Goal: Task Accomplishment & Management: Manage account settings

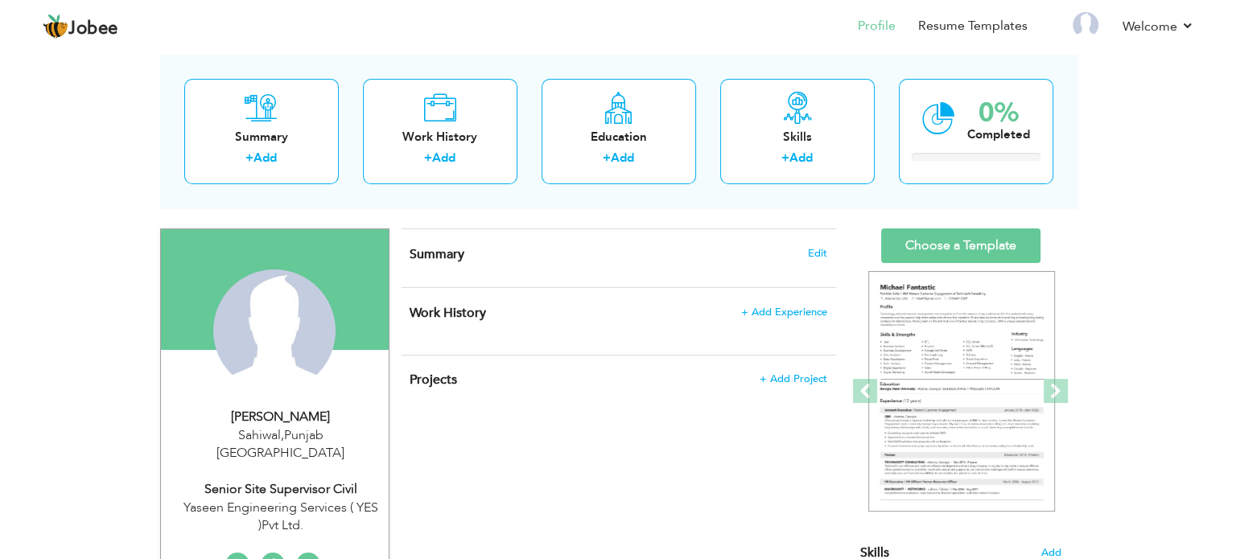
scroll to position [80, 0]
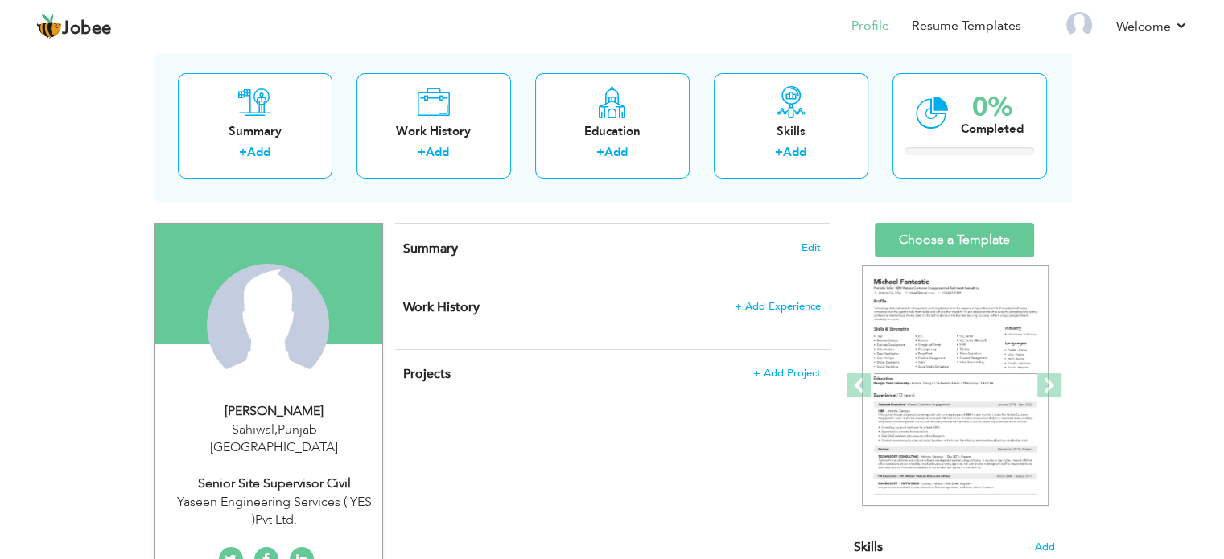
click at [427, 248] on span "Summary" at bounding box center [430, 249] width 55 height 18
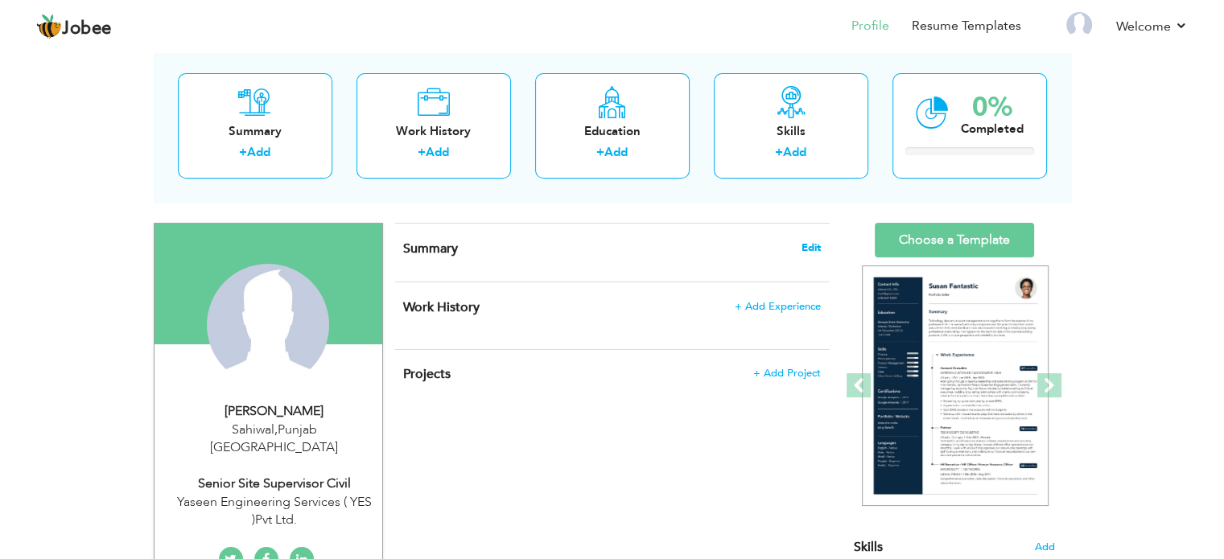
click at [815, 247] on span "Edit" at bounding box center [811, 247] width 19 height 11
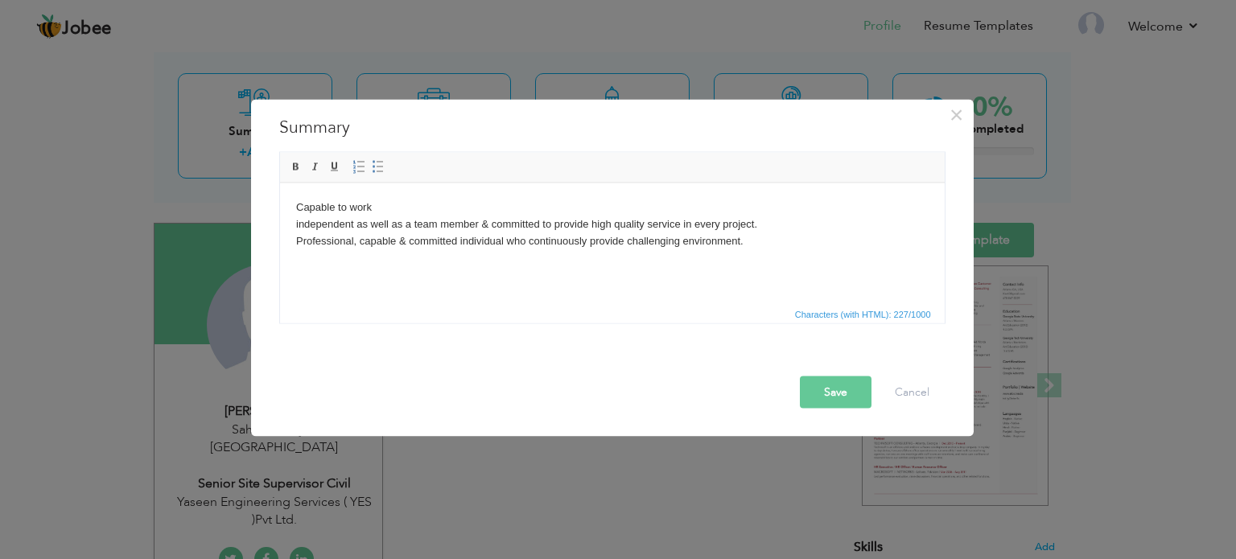
click at [824, 393] on button "Save" at bounding box center [836, 392] width 72 height 32
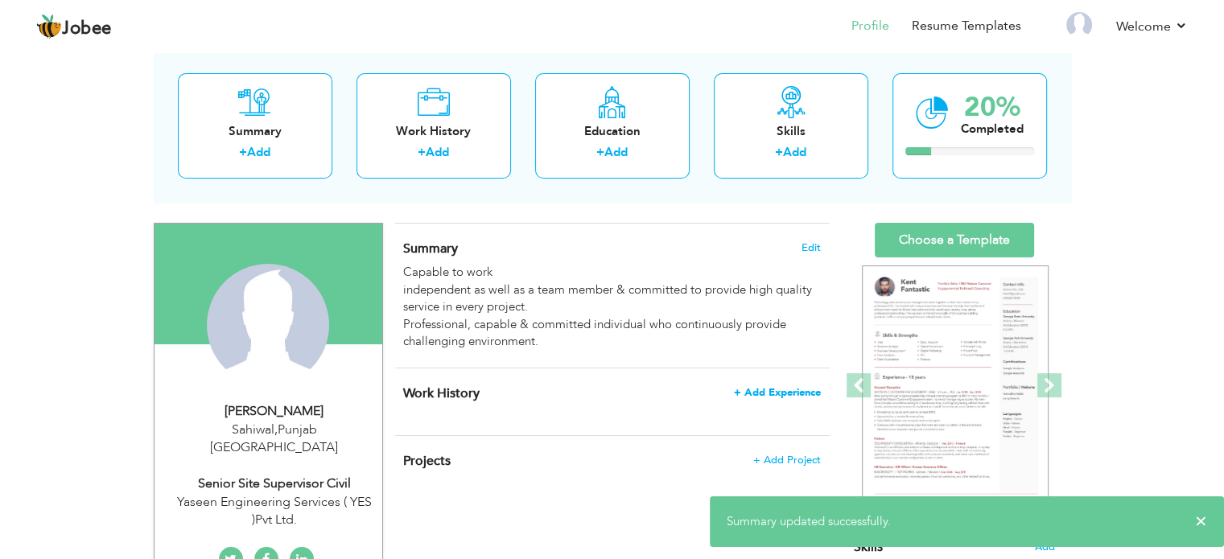
click at [762, 392] on span "+ Add Experience" at bounding box center [777, 392] width 87 height 11
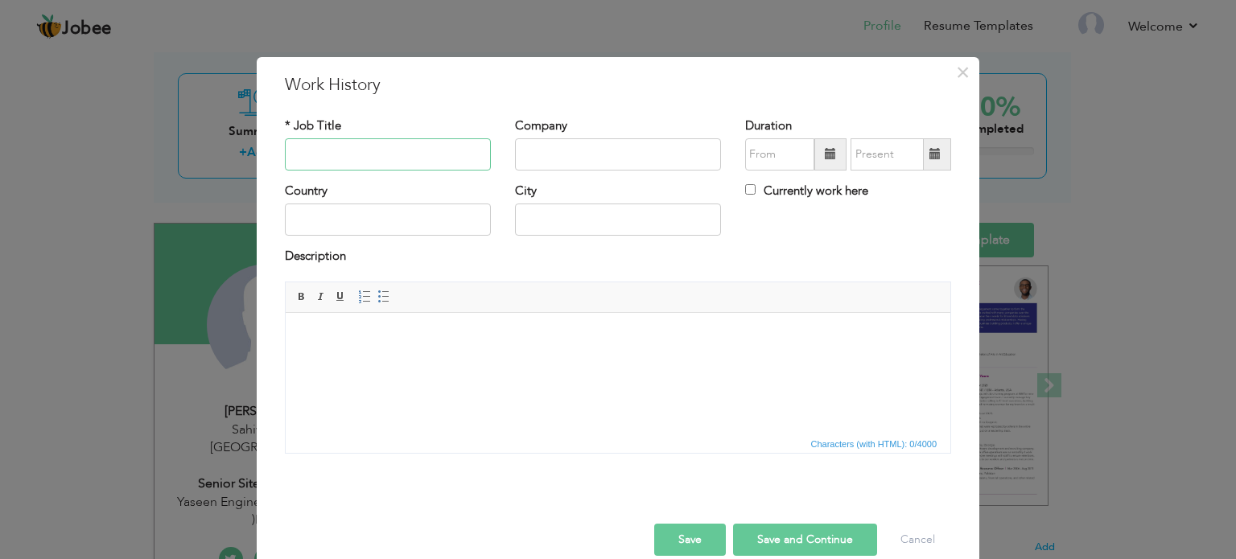
click at [376, 151] on input "text" at bounding box center [388, 154] width 206 height 32
click at [375, 154] on input "Snr Site Superviosor" at bounding box center [388, 154] width 206 height 32
type input "Snr Site Supervisor"
click at [572, 157] on input "text" at bounding box center [618, 154] width 206 height 32
type input "Y"
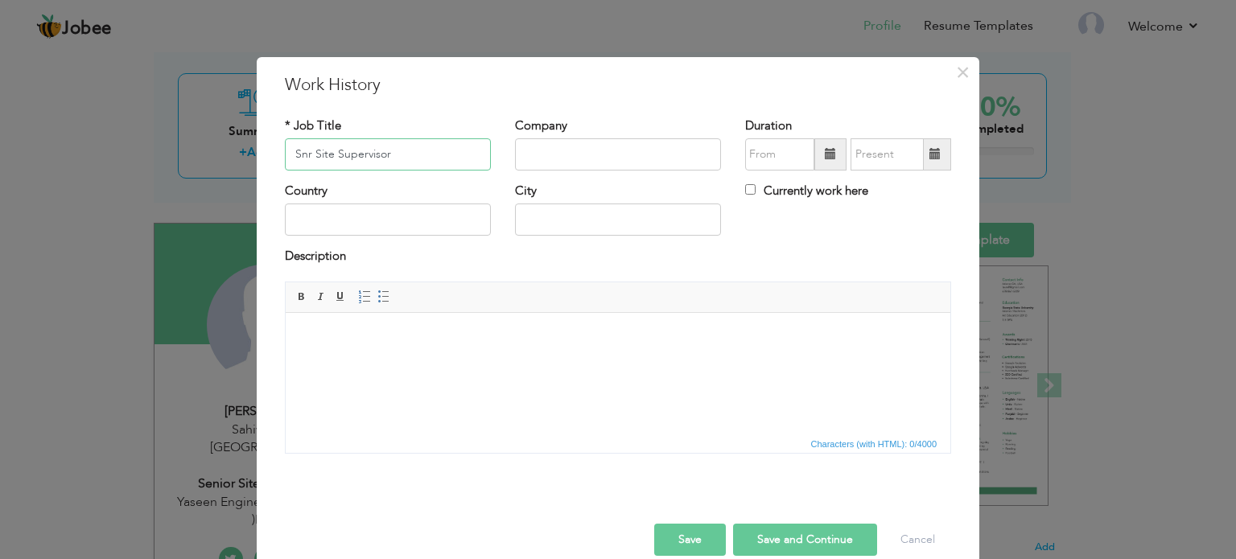
drag, startPoint x: 308, startPoint y: 157, endPoint x: 270, endPoint y: 159, distance: 37.9
click at [273, 159] on div "* Job Title Snr Site Supervisor" at bounding box center [388, 150] width 230 height 65
drag, startPoint x: 390, startPoint y: 155, endPoint x: 30, endPoint y: 86, distance: 366.4
click at [34, 87] on div "× Work History * Job Title Snr Site Supervisor Company Duration Country" at bounding box center [618, 279] width 1236 height 559
type input "Sub Engr. Work Charge"
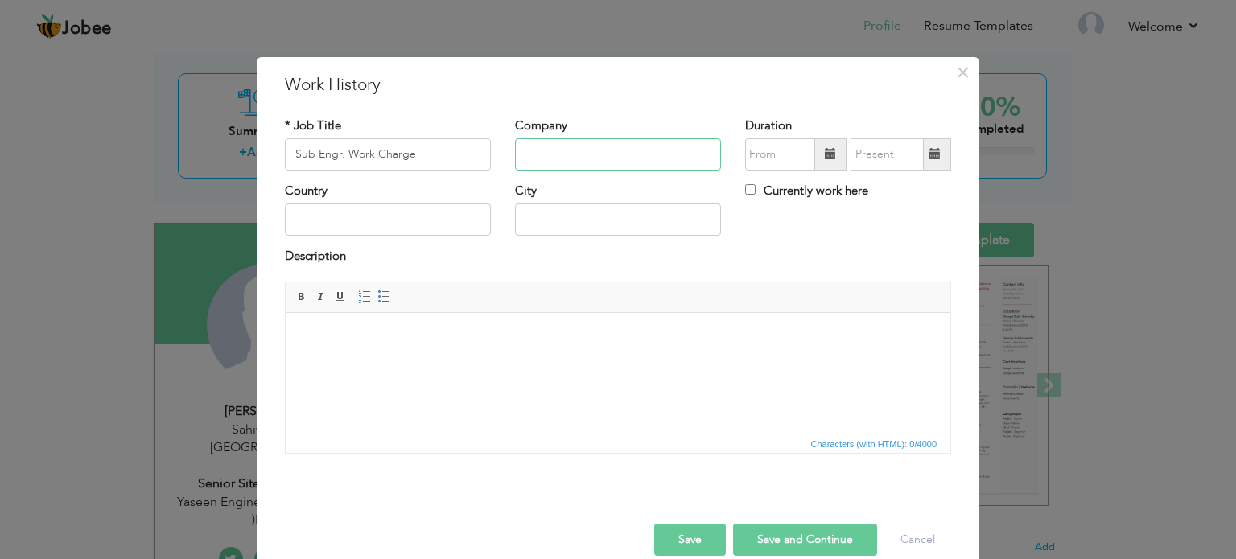
click at [586, 157] on input "text" at bounding box center [618, 154] width 206 height 32
type input "Provincial Highway Dev. [GEOGRAPHIC_DATA]"
click at [782, 149] on input "08/2025" at bounding box center [779, 154] width 69 height 32
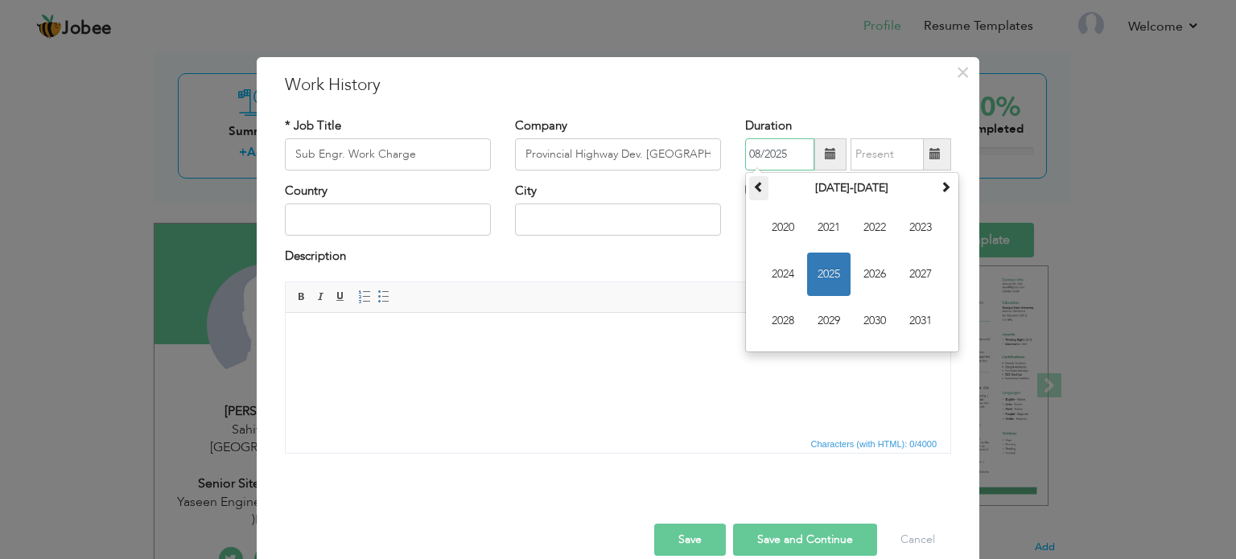
click at [757, 193] on th at bounding box center [758, 188] width 19 height 24
click at [760, 192] on th at bounding box center [758, 188] width 19 height 24
click at [945, 188] on th at bounding box center [945, 188] width 19 height 24
click at [945, 188] on span at bounding box center [945, 186] width 11 height 11
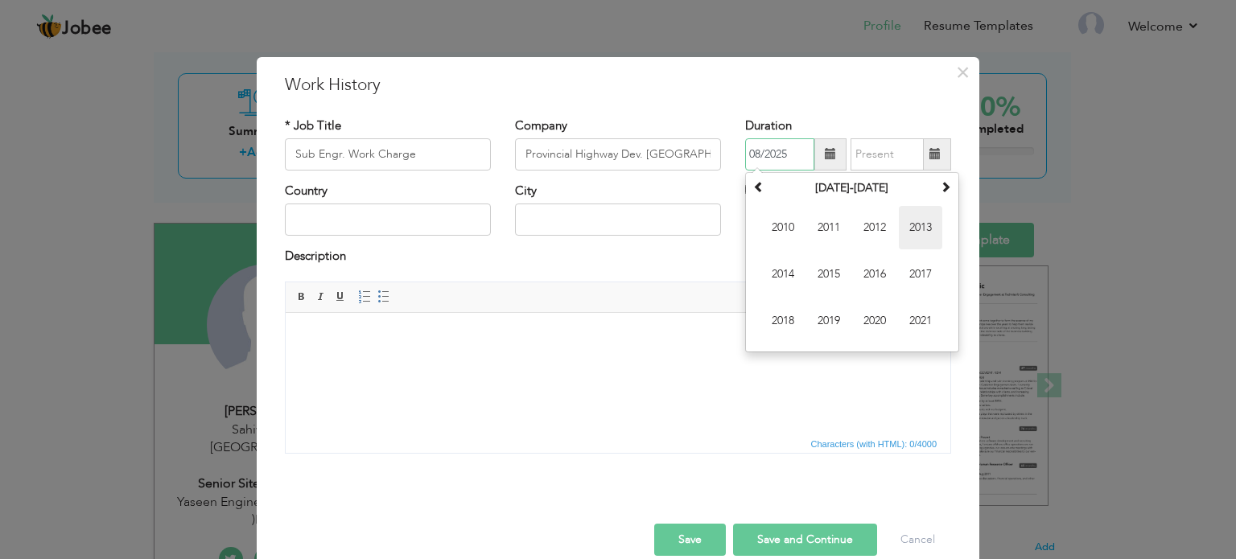
click at [918, 240] on span "2013" at bounding box center [920, 227] width 43 height 43
click at [918, 279] on span "Aug" at bounding box center [920, 274] width 43 height 43
type input "08/2013"
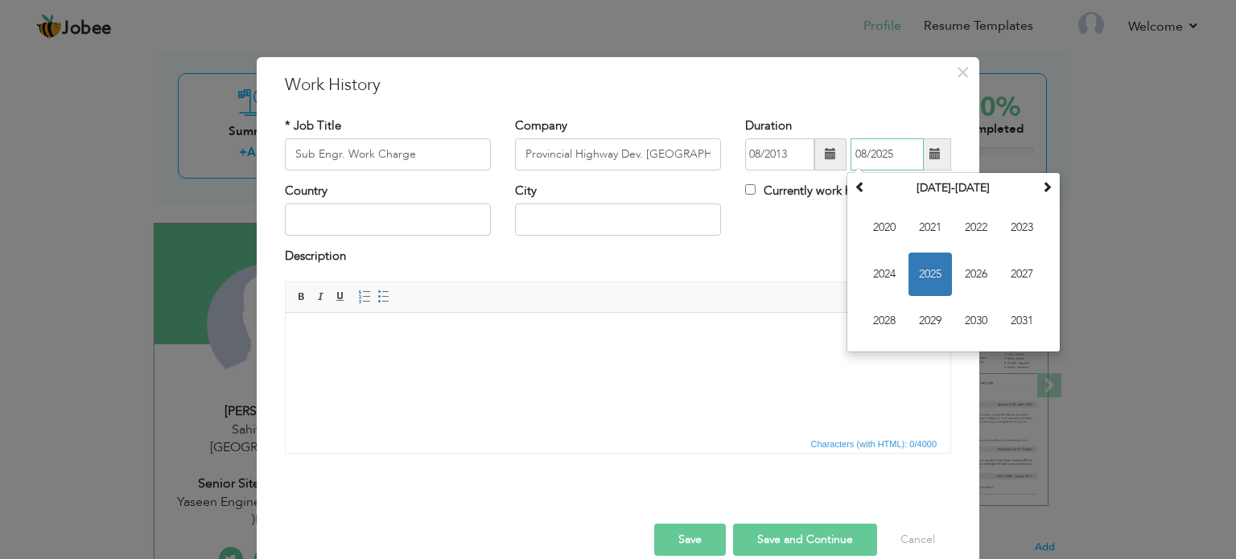
click at [885, 147] on input "08/2025" at bounding box center [887, 154] width 73 height 32
click at [857, 188] on span at bounding box center [860, 186] width 11 height 11
click at [873, 275] on span "2014" at bounding box center [884, 274] width 43 height 43
click at [1014, 277] on span "Aug" at bounding box center [1022, 274] width 43 height 43
type input "08/2014"
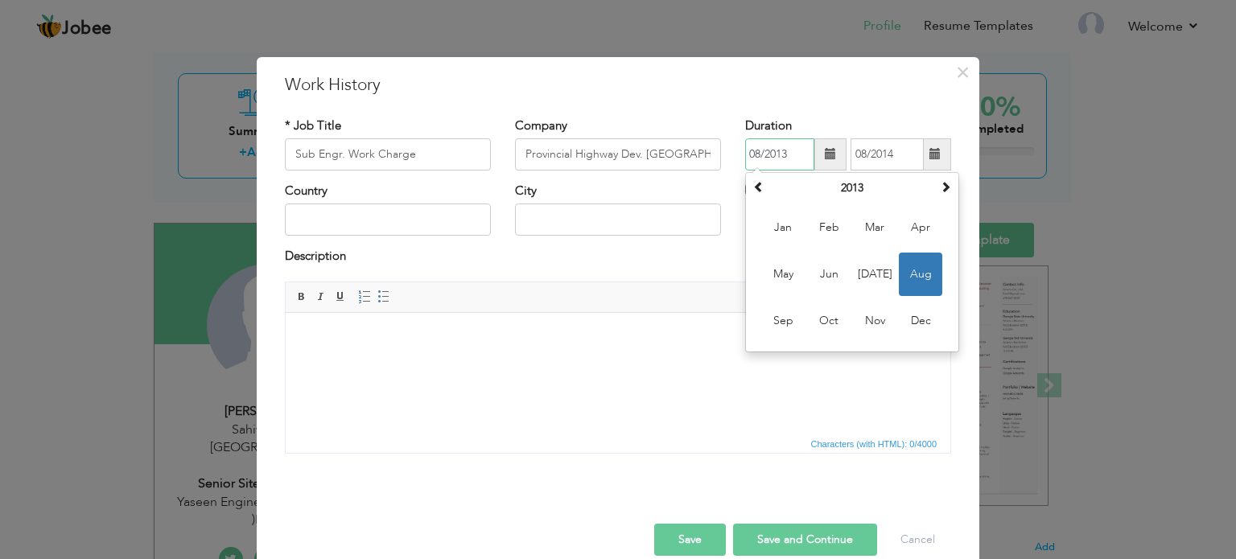
drag, startPoint x: 753, startPoint y: 154, endPoint x: 741, endPoint y: 154, distance: 12.1
click at [745, 154] on input "08/2013" at bounding box center [779, 154] width 69 height 32
type input "01/2013"
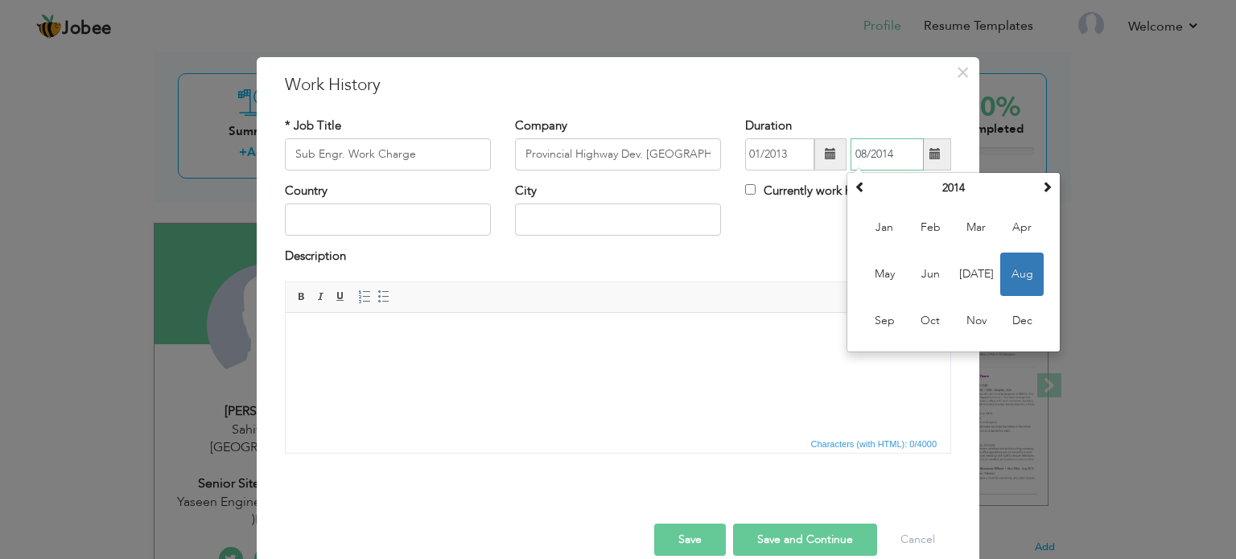
drag, startPoint x: 862, startPoint y: 157, endPoint x: 846, endPoint y: 155, distance: 16.3
click at [851, 155] on input "08/2014" at bounding box center [887, 154] width 73 height 32
type input "08/2014"
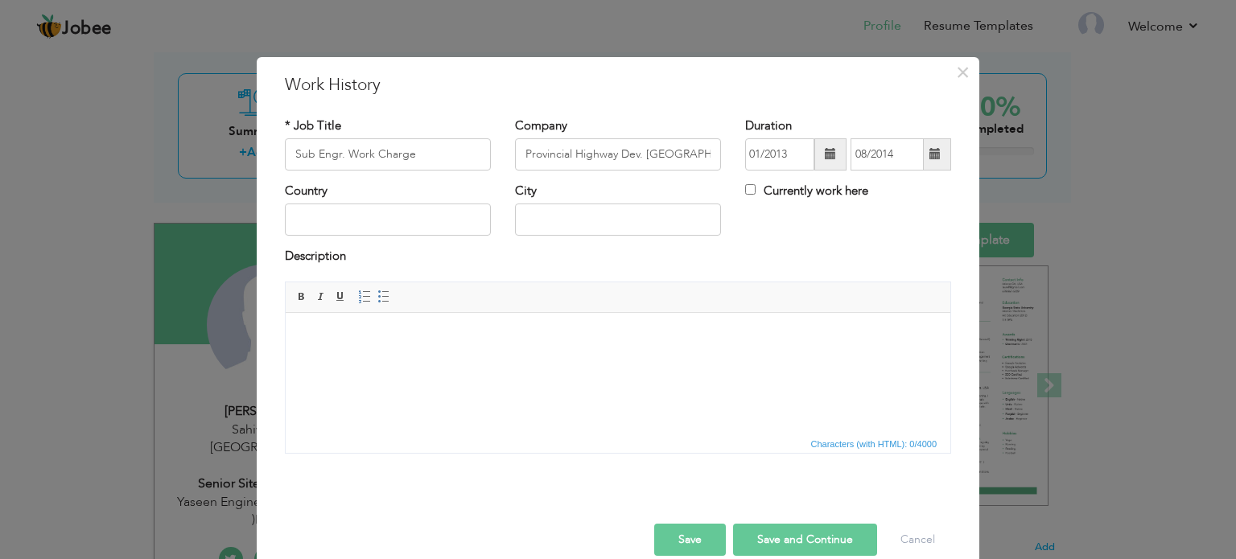
click at [768, 266] on div "Description" at bounding box center [618, 258] width 666 height 21
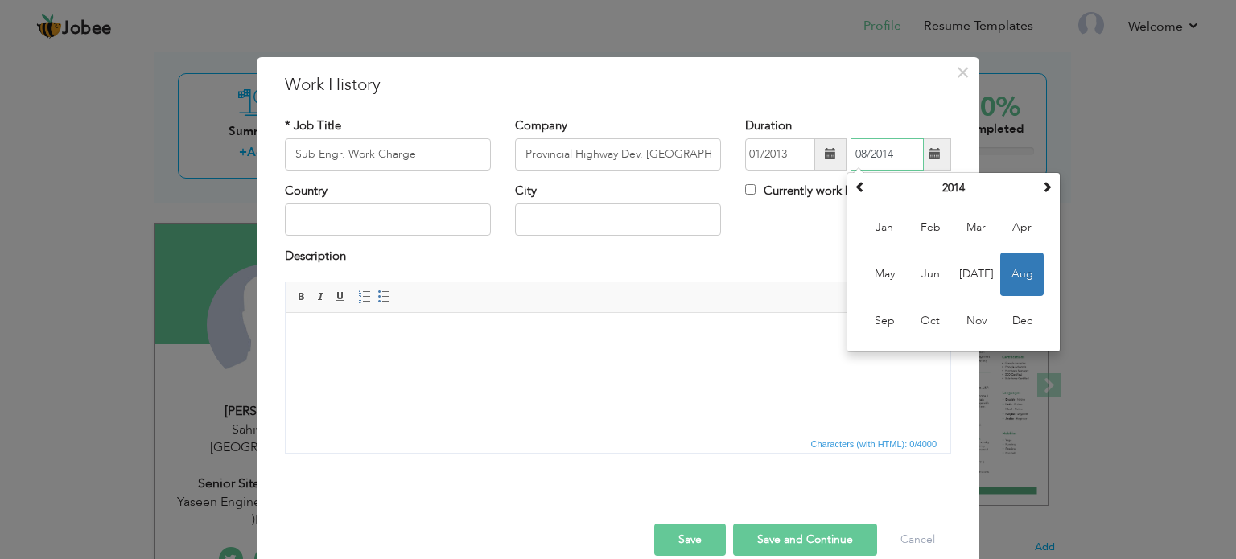
drag, startPoint x: 862, startPoint y: 151, endPoint x: 847, endPoint y: 151, distance: 15.3
click at [851, 151] on input "08/2014" at bounding box center [887, 154] width 73 height 32
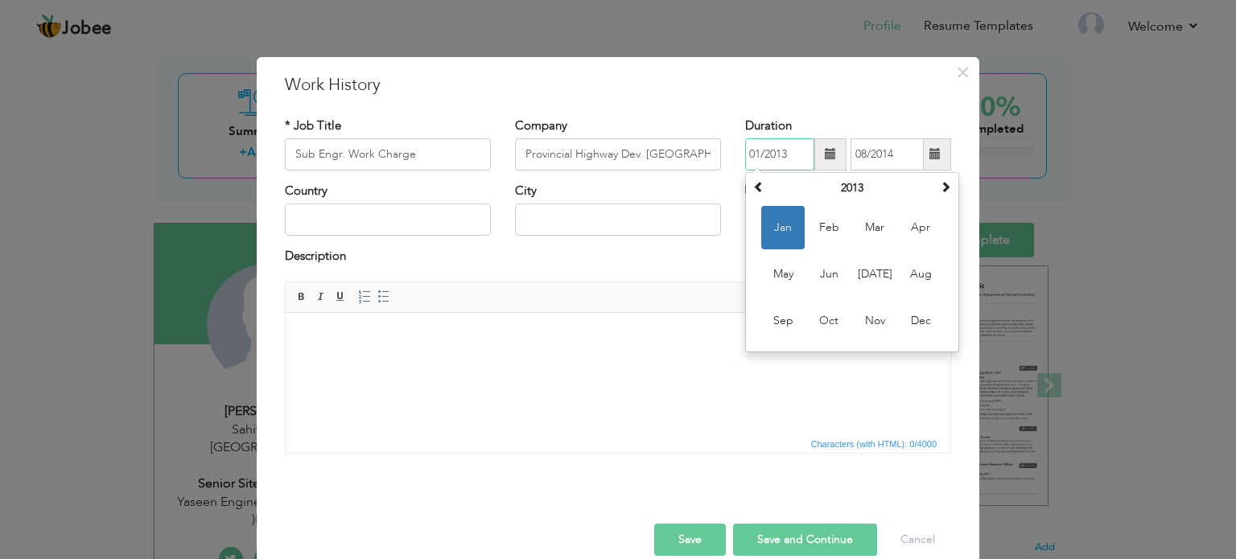
click at [751, 154] on input "01/2013" at bounding box center [779, 154] width 69 height 32
drag, startPoint x: 753, startPoint y: 152, endPoint x: 721, endPoint y: 150, distance: 32.3
click at [725, 153] on div "* Job Title Sub Engr. Work Charge Company Provincial Highway Dev. [GEOGRAPHIC_D…" at bounding box center [618, 150] width 691 height 65
click at [757, 148] on input "058/2013" at bounding box center [779, 154] width 69 height 32
type input "08/2013"
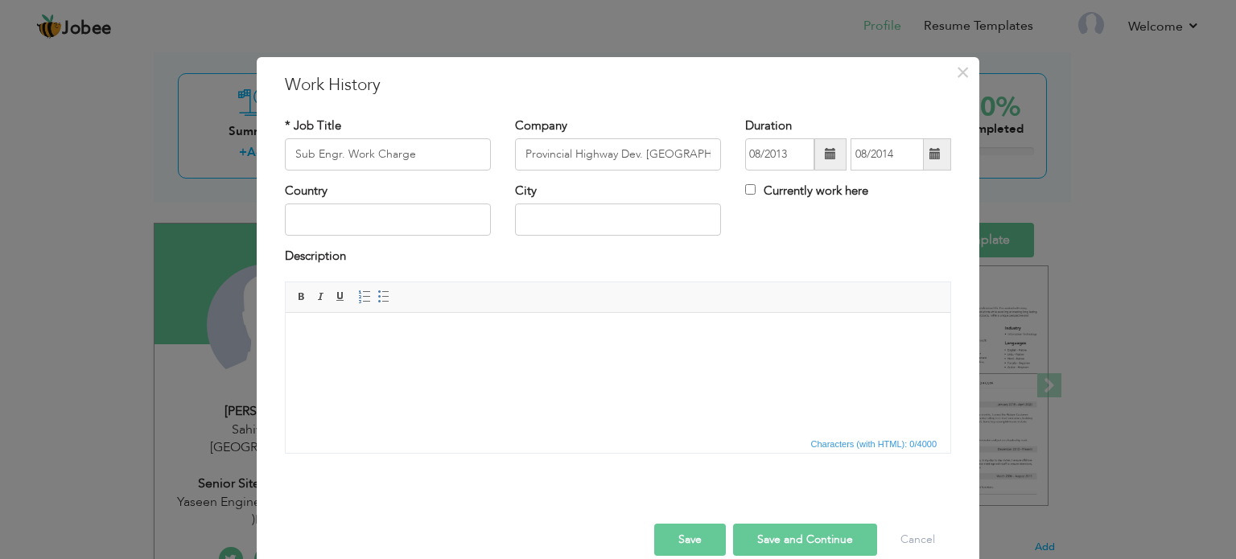
click at [674, 245] on div "City" at bounding box center [618, 215] width 230 height 65
click at [328, 219] on input "text" at bounding box center [388, 220] width 206 height 32
type input "[GEOGRAPHIC_DATA]"
type input "Sahiwal"
click at [745, 192] on input "Currently work here" at bounding box center [750, 189] width 10 height 10
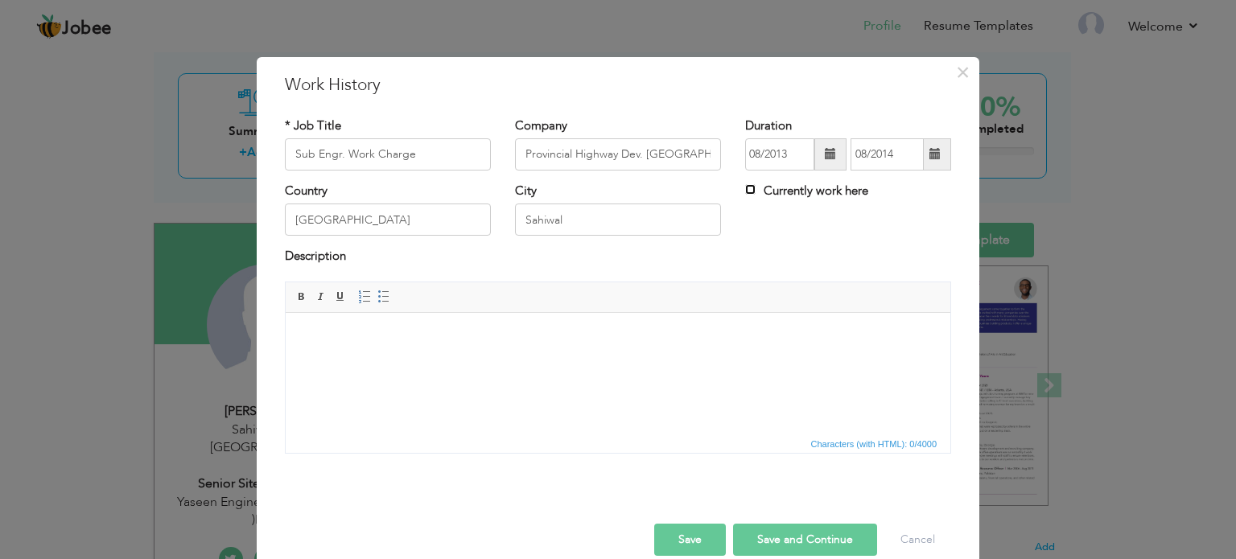
checkbox input "true"
click at [745, 192] on input "Currently work here" at bounding box center [750, 189] width 10 height 10
checkbox input "false"
click at [920, 155] on span at bounding box center [935, 154] width 31 height 32
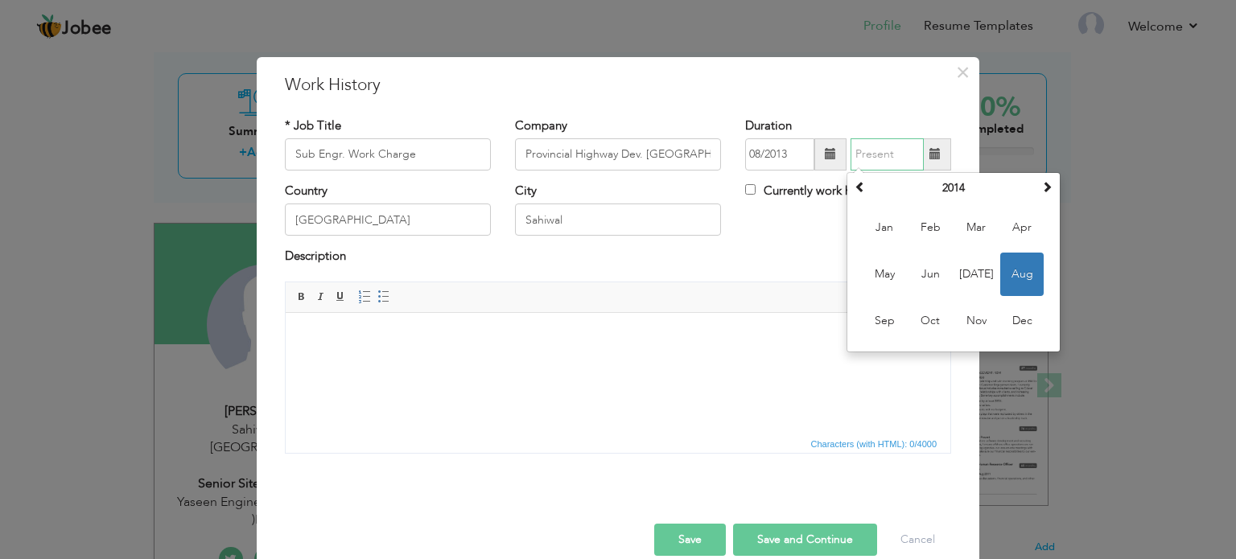
click at [1019, 266] on span "Aug" at bounding box center [1022, 274] width 43 height 43
type input "08/2014"
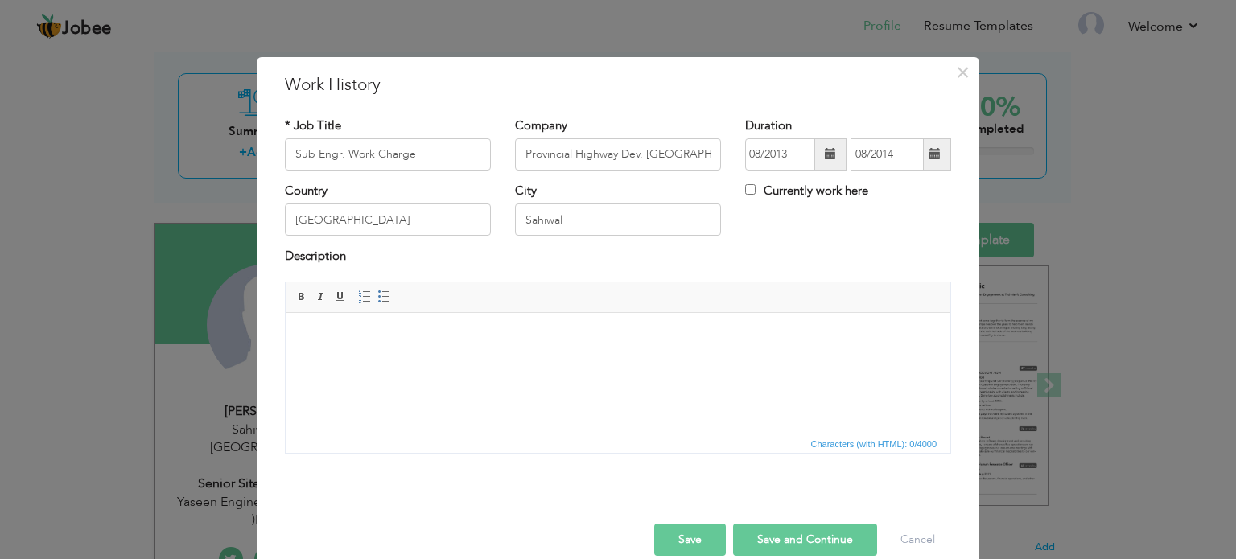
click at [868, 241] on div "Country [GEOGRAPHIC_DATA] City [GEOGRAPHIC_DATA] Currently work here" at bounding box center [618, 215] width 691 height 65
click at [343, 361] on html at bounding box center [618, 336] width 665 height 49
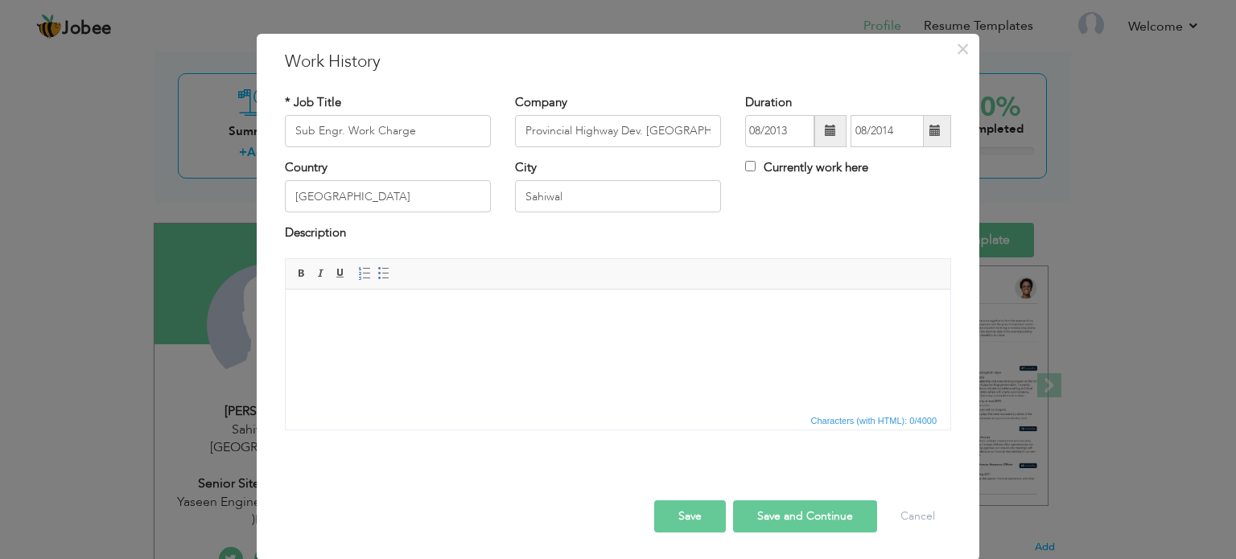
scroll to position [227, 0]
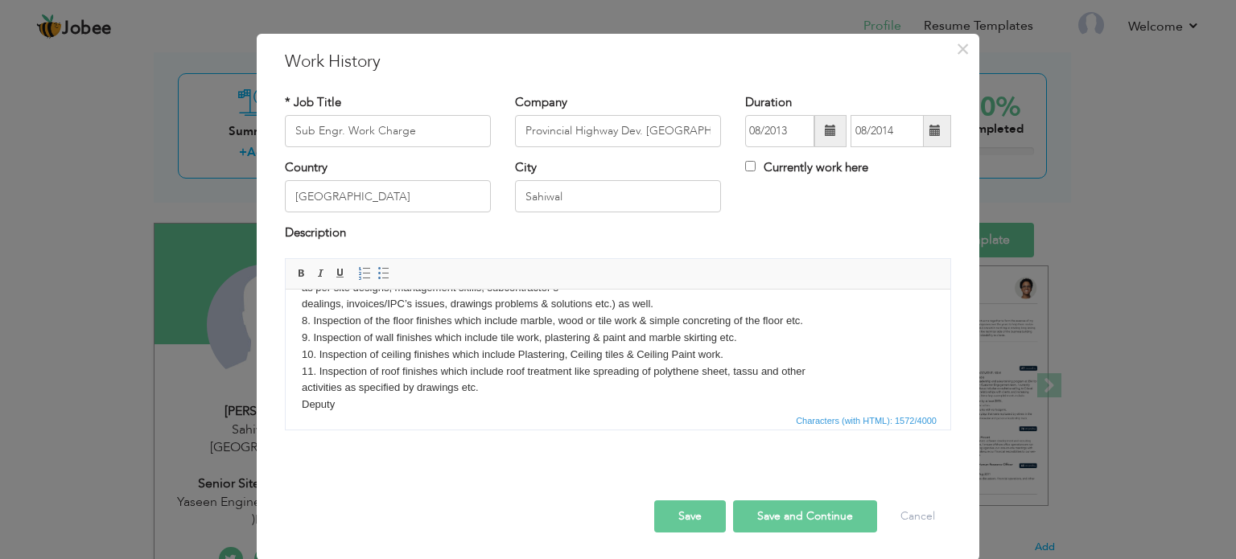
click at [683, 514] on button "Save" at bounding box center [690, 517] width 72 height 32
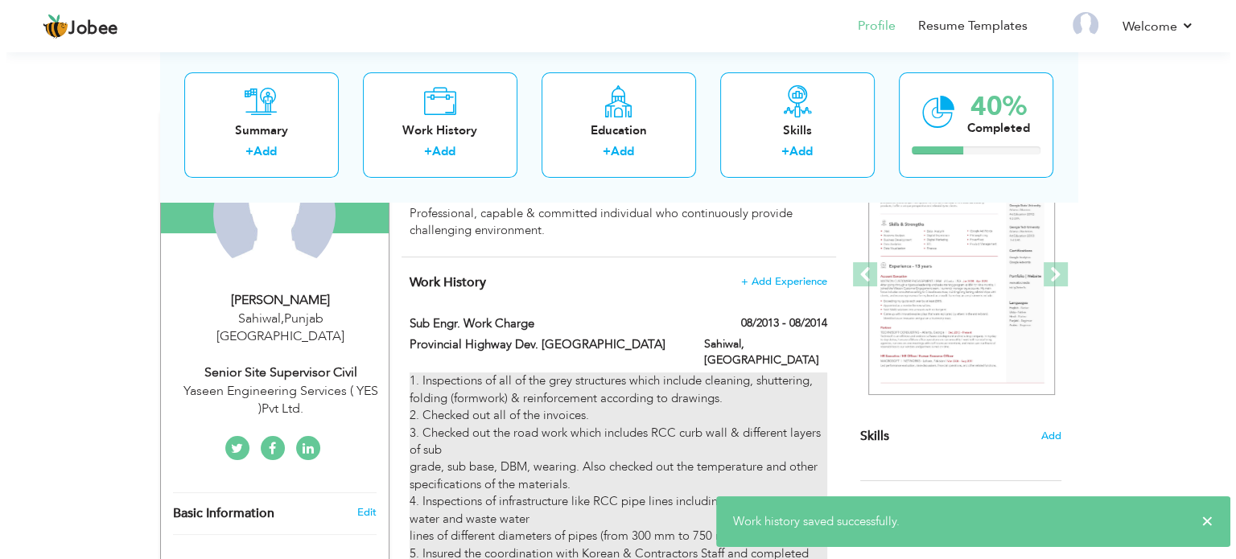
scroll to position [161, 0]
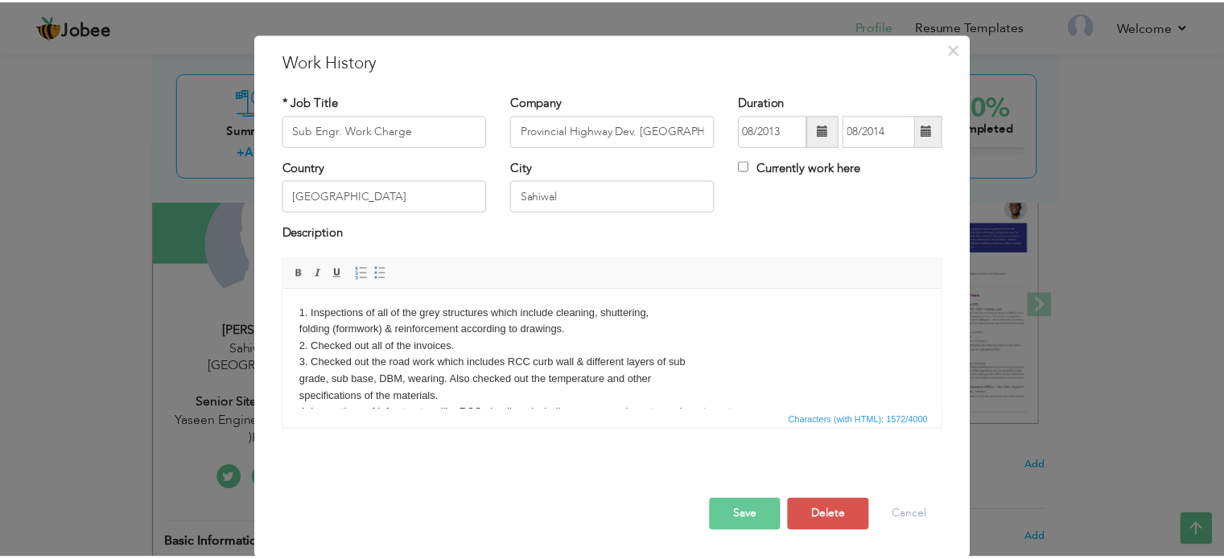
scroll to position [0, 0]
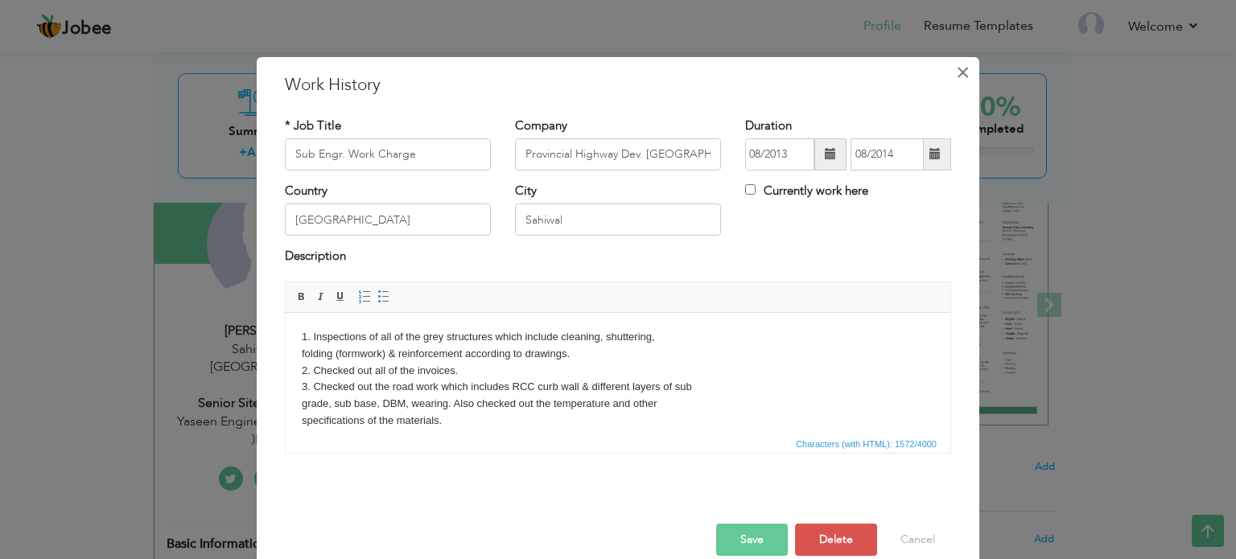
click at [959, 75] on span "×" at bounding box center [963, 72] width 14 height 29
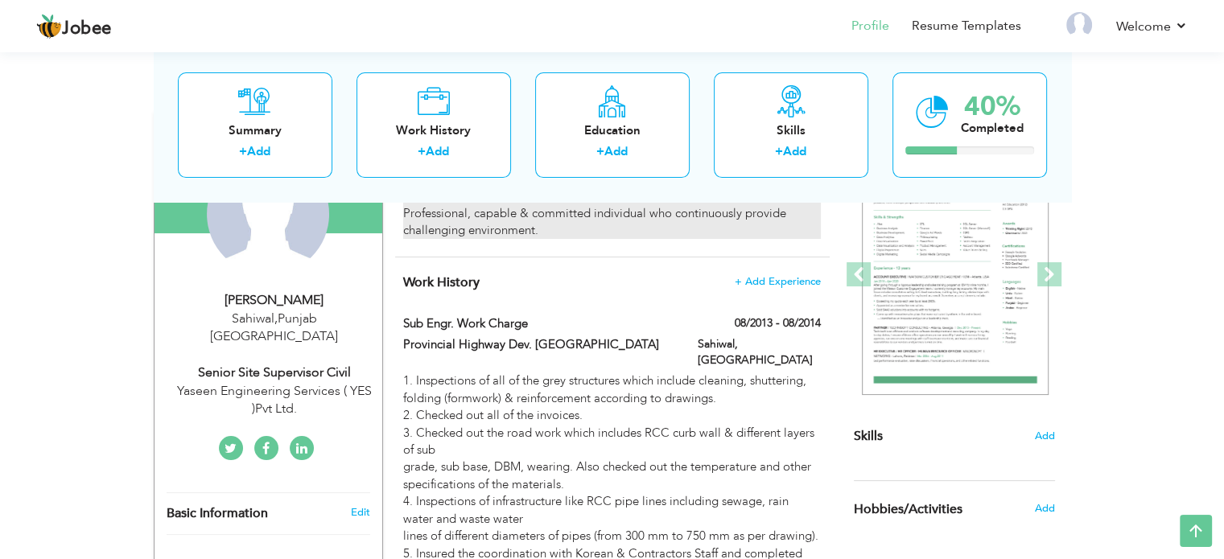
scroll to position [80, 0]
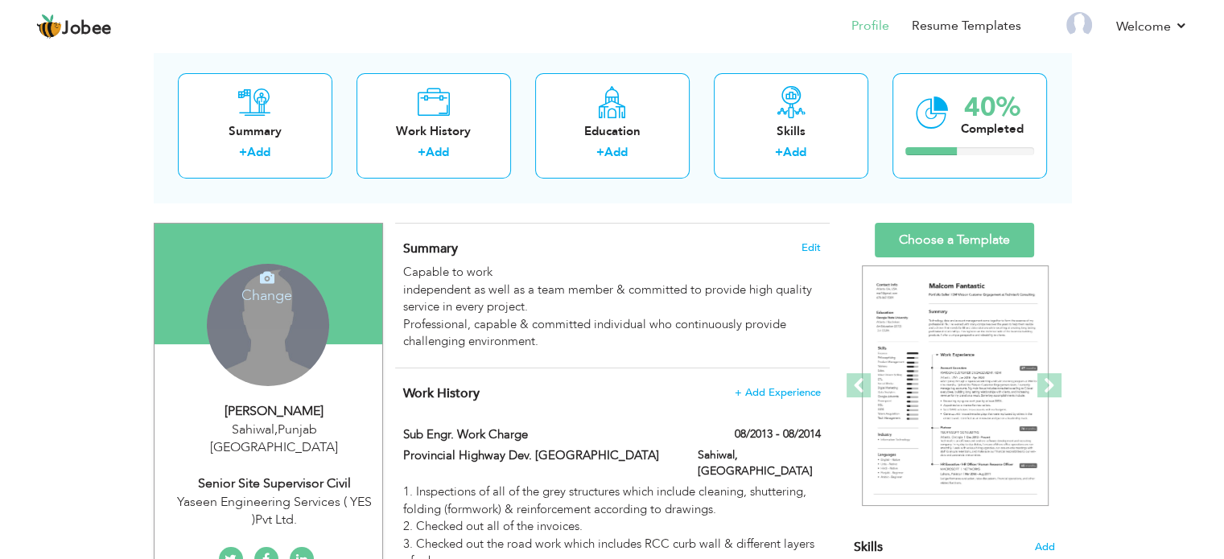
click at [322, 336] on div "Change Remove" at bounding box center [268, 325] width 122 height 122
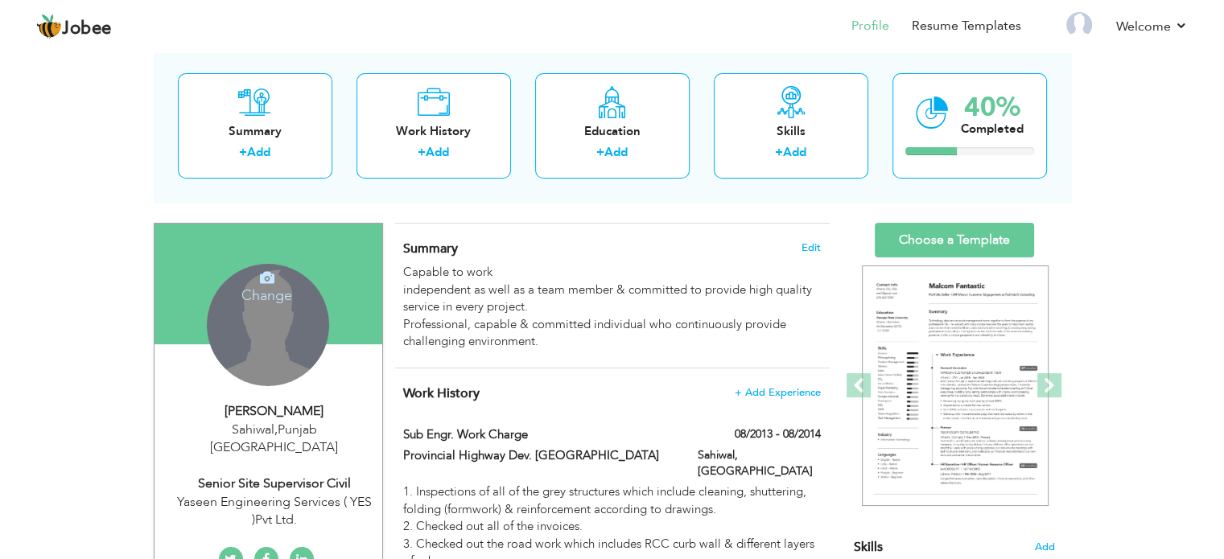
click at [266, 281] on icon at bounding box center [267, 277] width 14 height 14
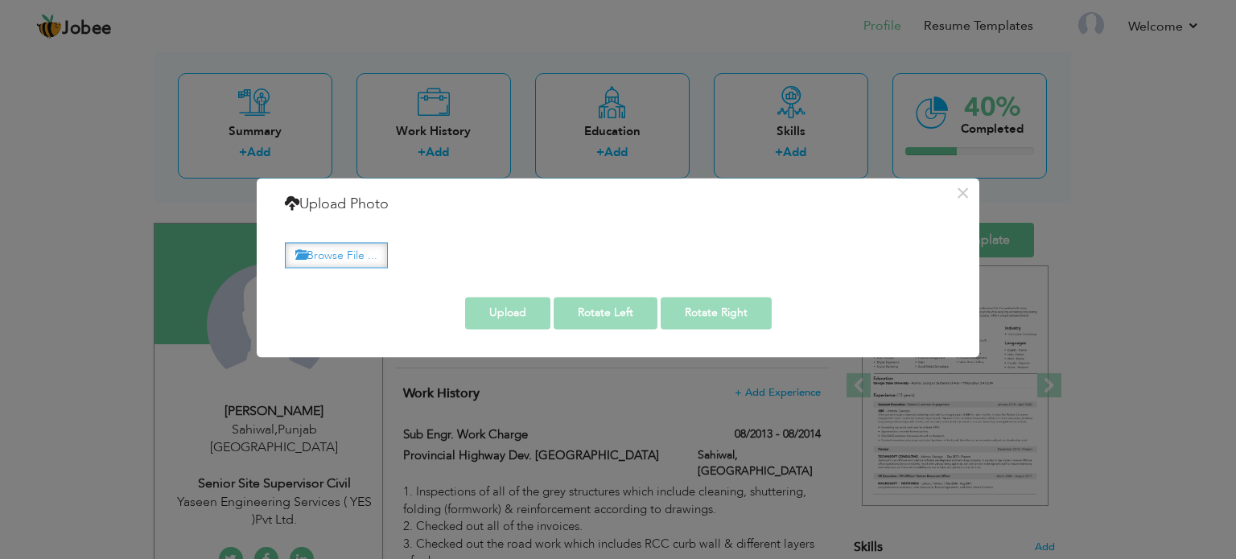
click at [350, 254] on label "Browse File ..." at bounding box center [336, 255] width 103 height 25
click at [0, 0] on input "Browse File ..." at bounding box center [0, 0] width 0 height 0
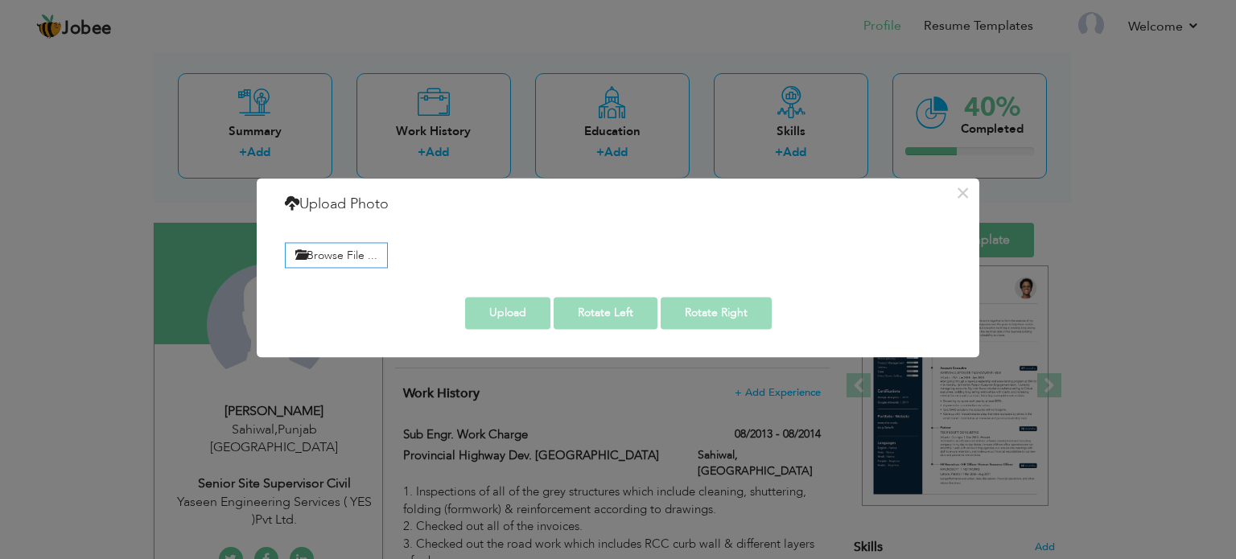
click at [351, 241] on div "Browse File ..." at bounding box center [618, 253] width 691 height 37
click at [343, 254] on label "Browse File ..." at bounding box center [336, 255] width 103 height 25
click at [0, 0] on input "Browse File ..." at bounding box center [0, 0] width 0 height 0
click at [961, 182] on button "×" at bounding box center [963, 193] width 26 height 26
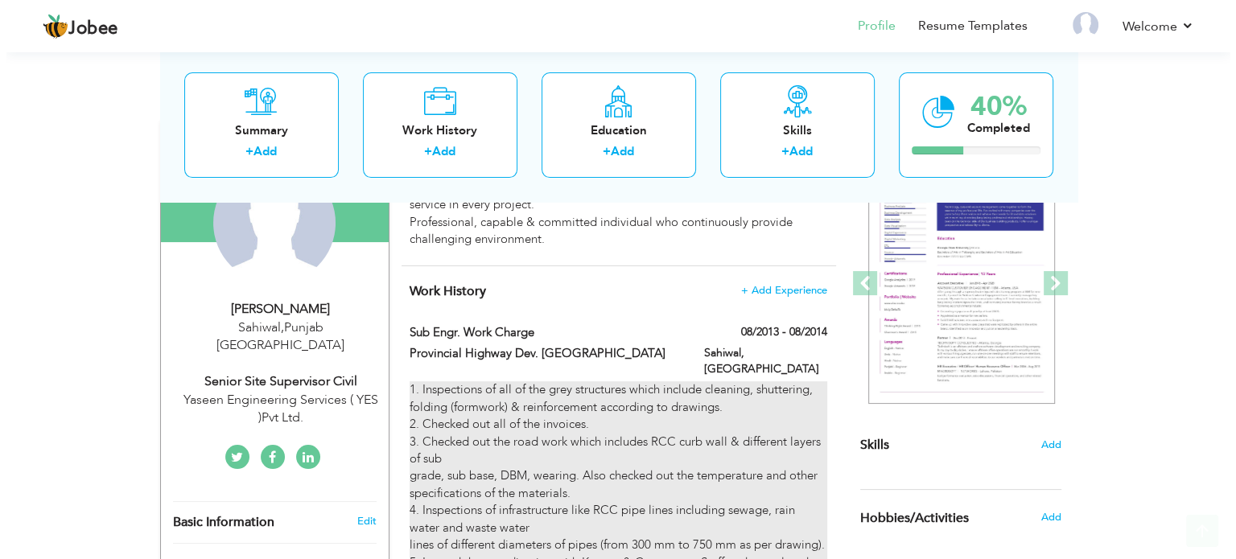
scroll to position [208, 0]
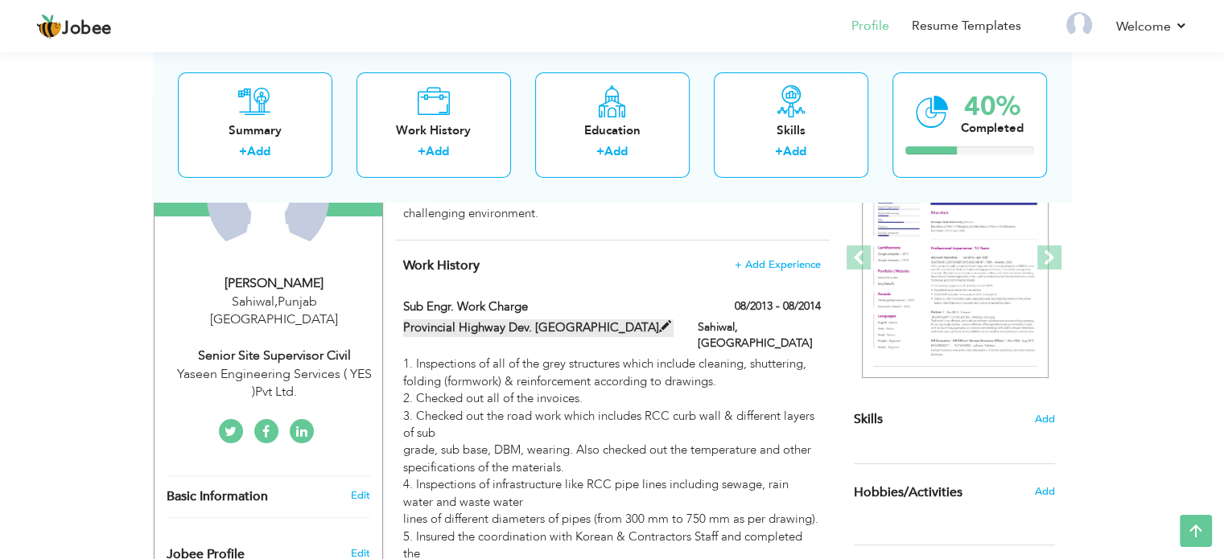
click at [479, 332] on label "Provincial Highway Dev. [GEOGRAPHIC_DATA]" at bounding box center [538, 328] width 270 height 17
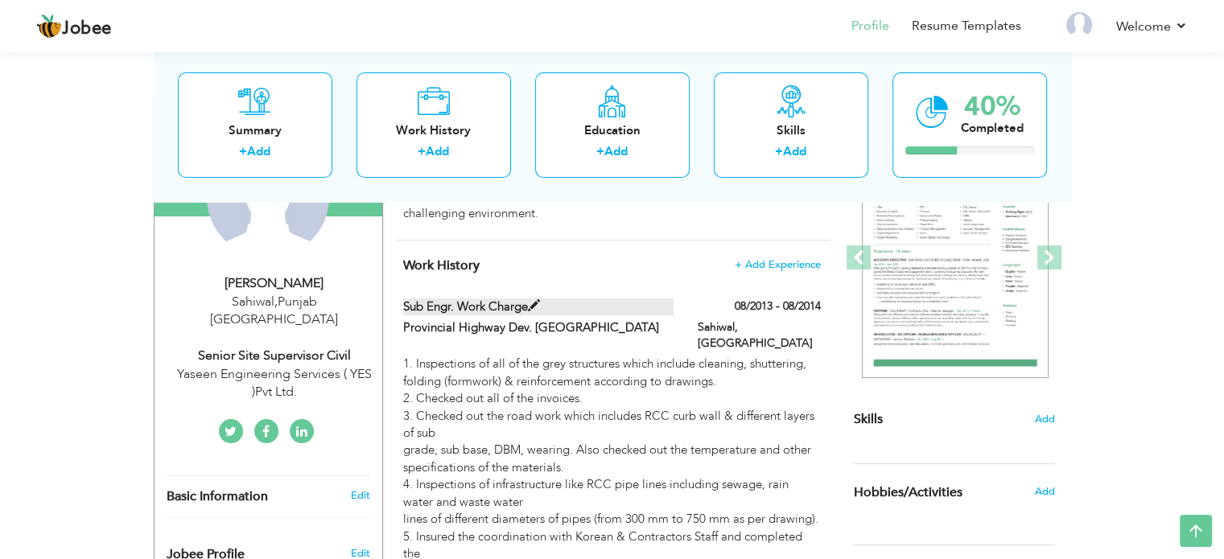
click at [483, 304] on label "Sub Engr. Work Charge" at bounding box center [538, 307] width 270 height 17
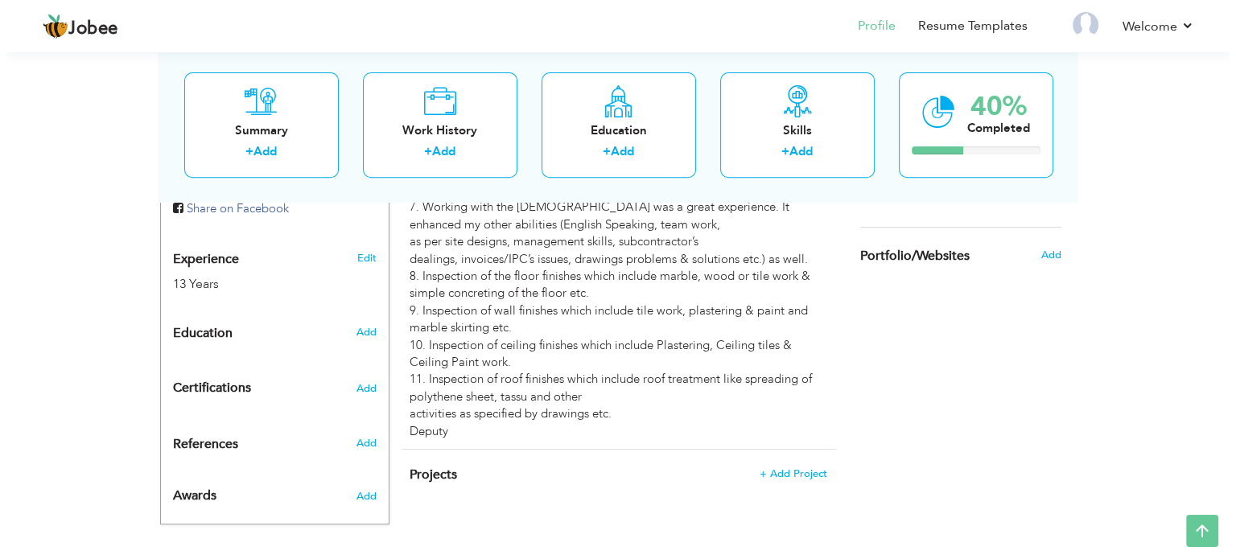
scroll to position [611, 0]
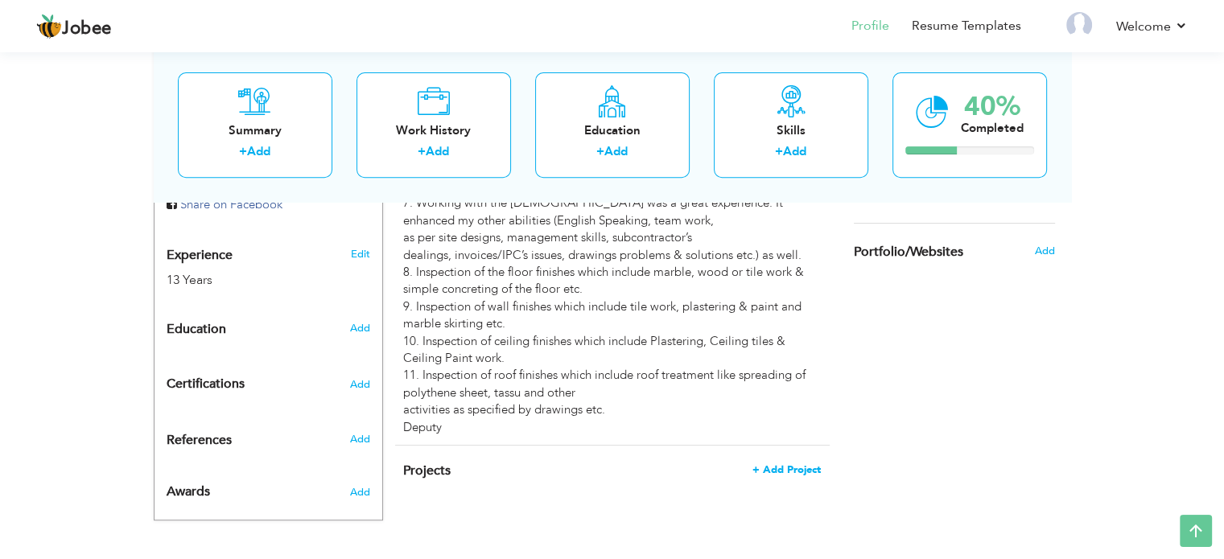
click at [782, 464] on span "+ Add Project" at bounding box center [787, 469] width 68 height 11
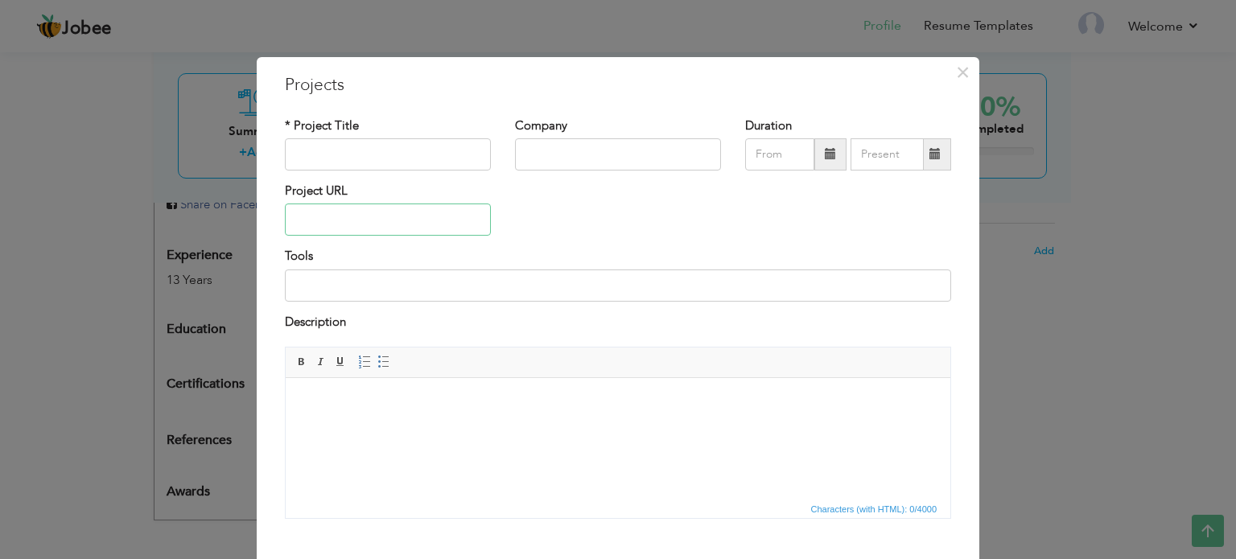
click at [379, 226] on input "text" at bounding box center [388, 220] width 206 height 32
click at [380, 220] on input "text" at bounding box center [388, 220] width 206 height 32
paste input "[URL][DOMAIN_NAME]"
type input "[URL][DOMAIN_NAME]"
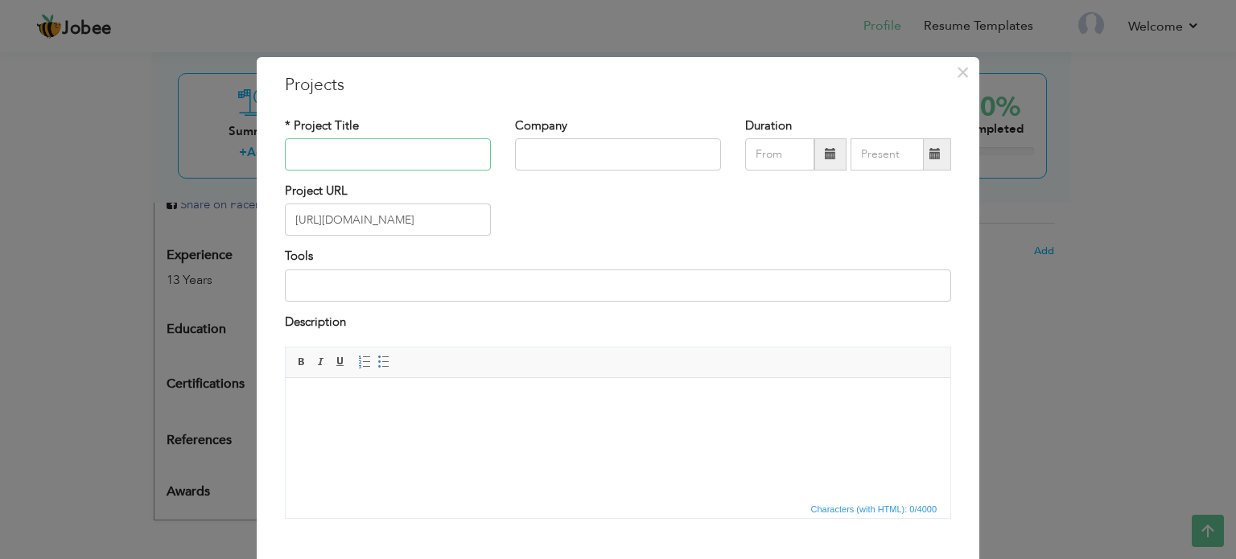
scroll to position [0, 0]
click at [395, 157] on input "text" at bounding box center [388, 154] width 206 height 32
type input "Kuttab [PERSON_NAME][GEOGRAPHIC_DATA]"
click at [535, 148] on input "text" at bounding box center [618, 154] width 206 height 32
type input "Punjab Highway Dev Sahiwal"
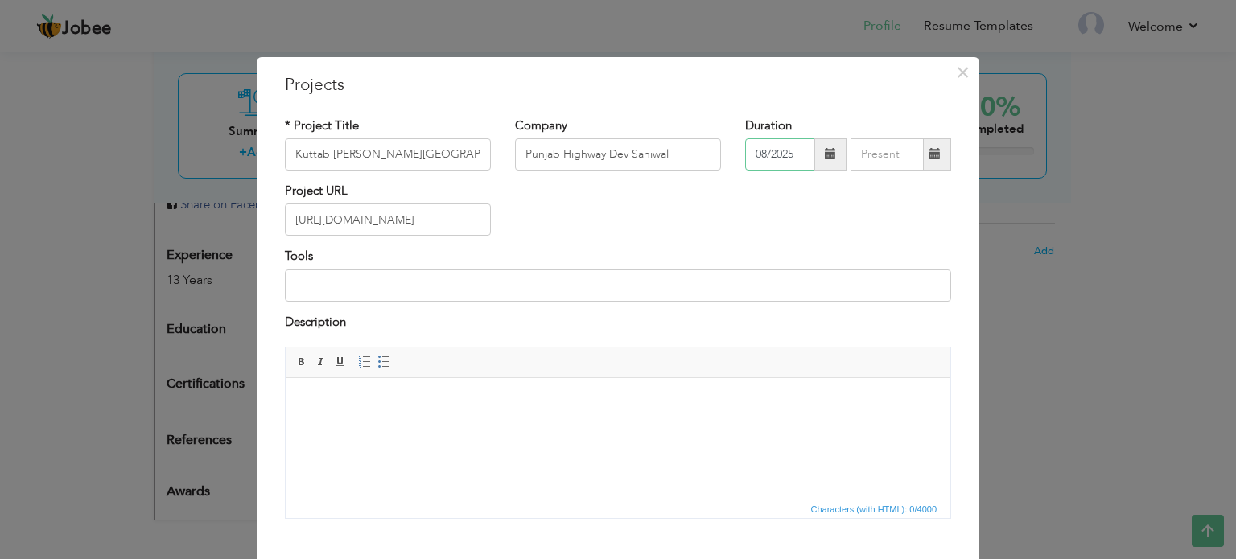
click at [788, 146] on input "08/2025" at bounding box center [779, 154] width 69 height 32
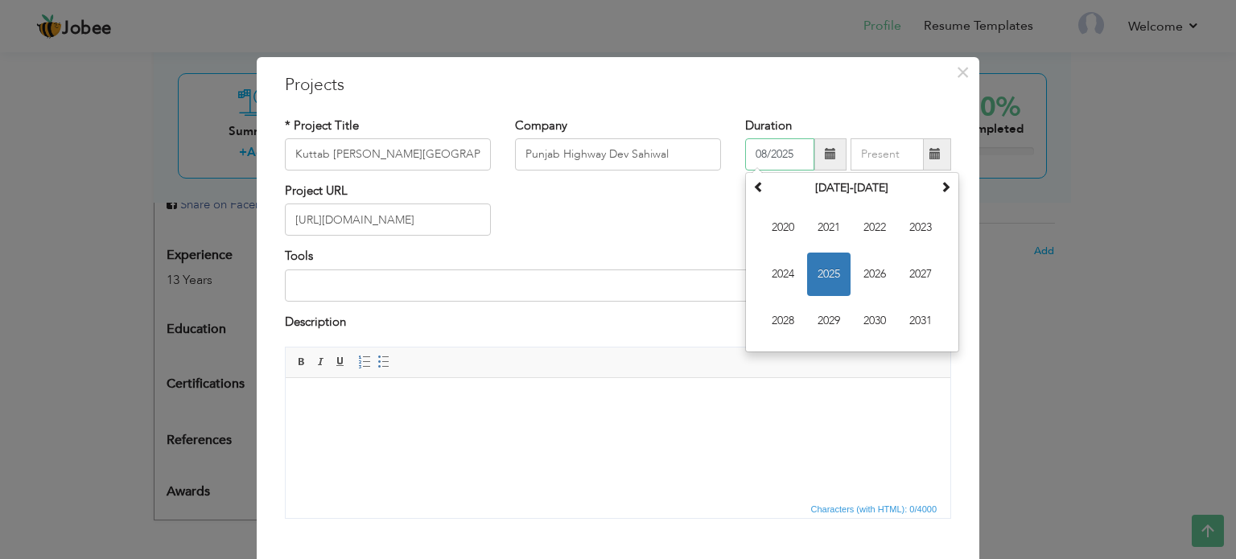
drag, startPoint x: 766, startPoint y: 187, endPoint x: 755, endPoint y: 187, distance: 11.3
click at [769, 187] on th "[DATE]-[DATE]" at bounding box center [852, 188] width 167 height 24
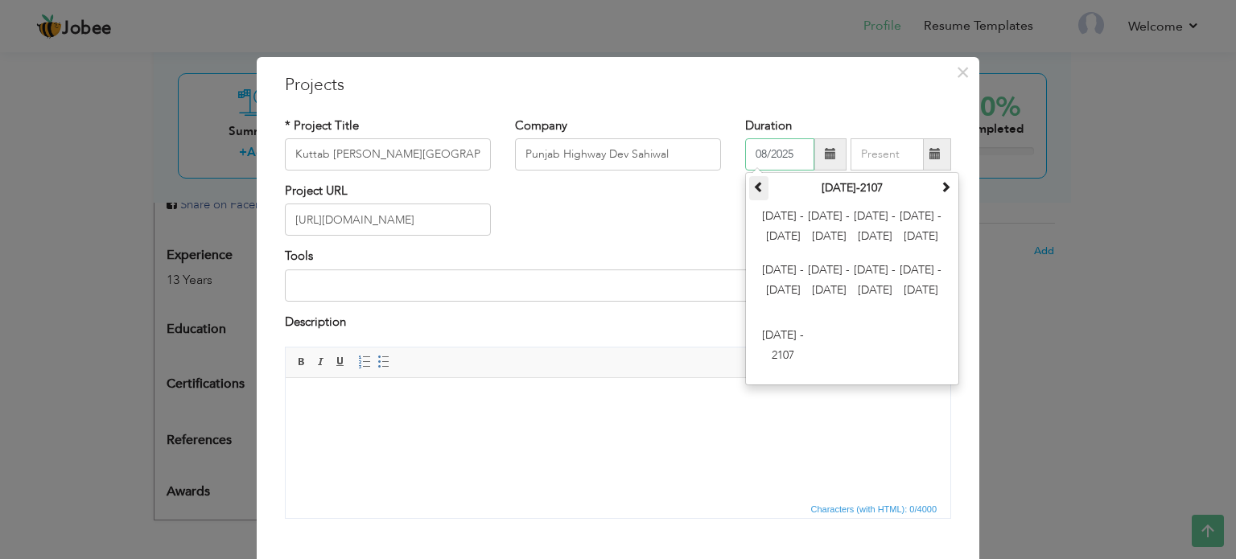
click at [753, 187] on span at bounding box center [758, 186] width 11 height 11
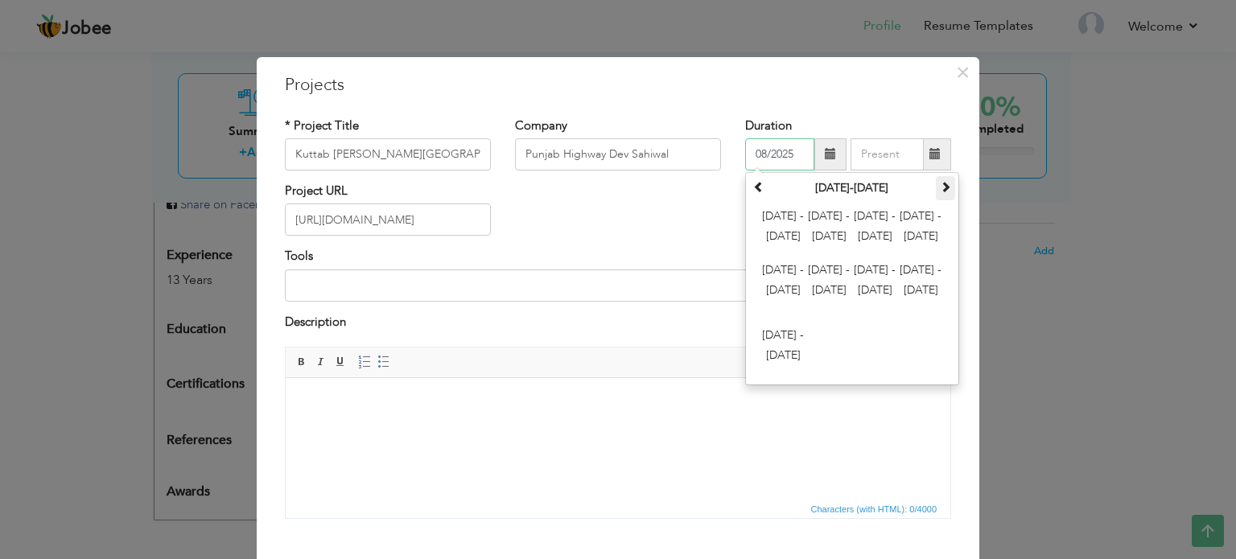
click at [945, 189] on span at bounding box center [945, 186] width 11 height 11
click at [865, 191] on th "[DATE]-[DATE]" at bounding box center [852, 188] width 167 height 24
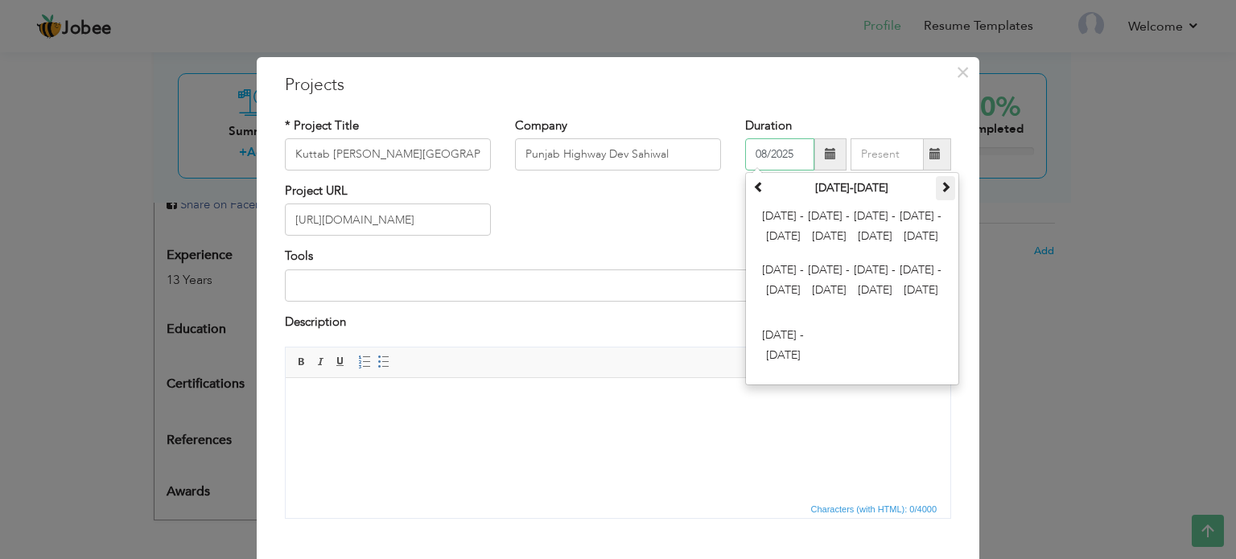
click at [938, 176] on th at bounding box center [945, 188] width 19 height 24
click at [781, 232] on span "[DATE] - [DATE]" at bounding box center [782, 227] width 43 height 43
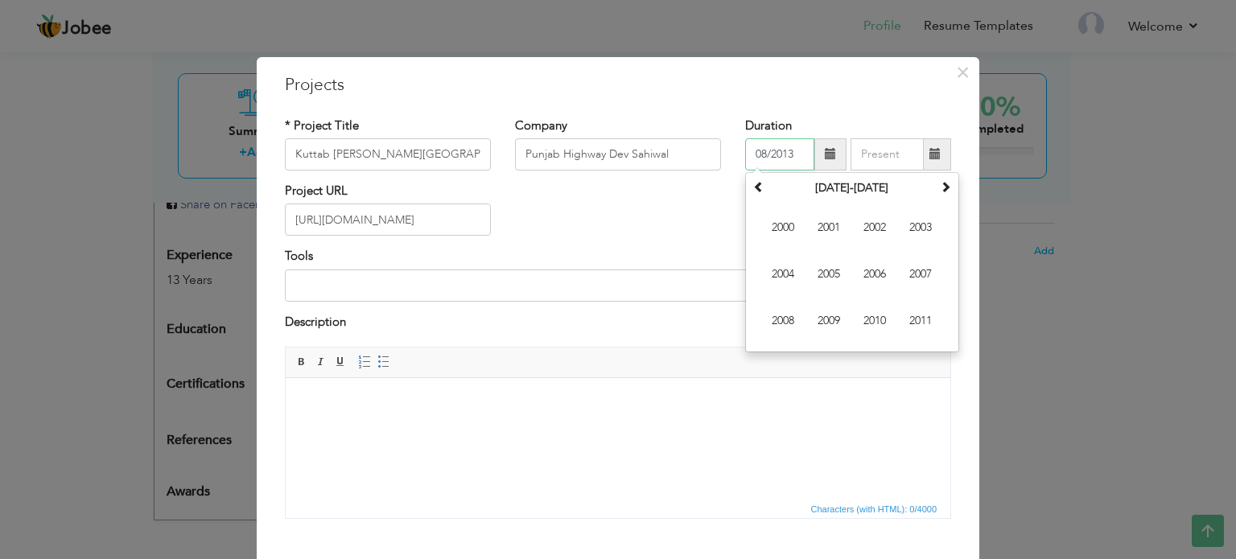
type input "08/2013"
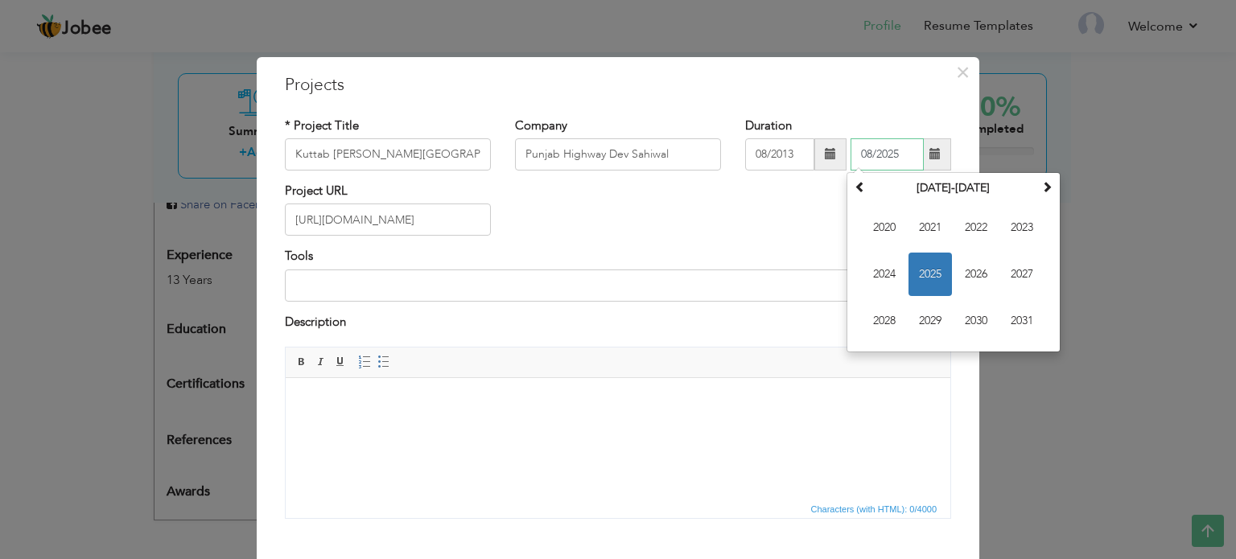
click at [877, 157] on input "08/2025" at bounding box center [887, 154] width 73 height 32
drag, startPoint x: 885, startPoint y: 154, endPoint x: 918, endPoint y: 154, distance: 32.2
click at [918, 154] on input "08/2025" at bounding box center [887, 154] width 73 height 32
type input "08/2014"
click at [765, 207] on div "Project URL [URL][DOMAIN_NAME]" at bounding box center [618, 215] width 691 height 65
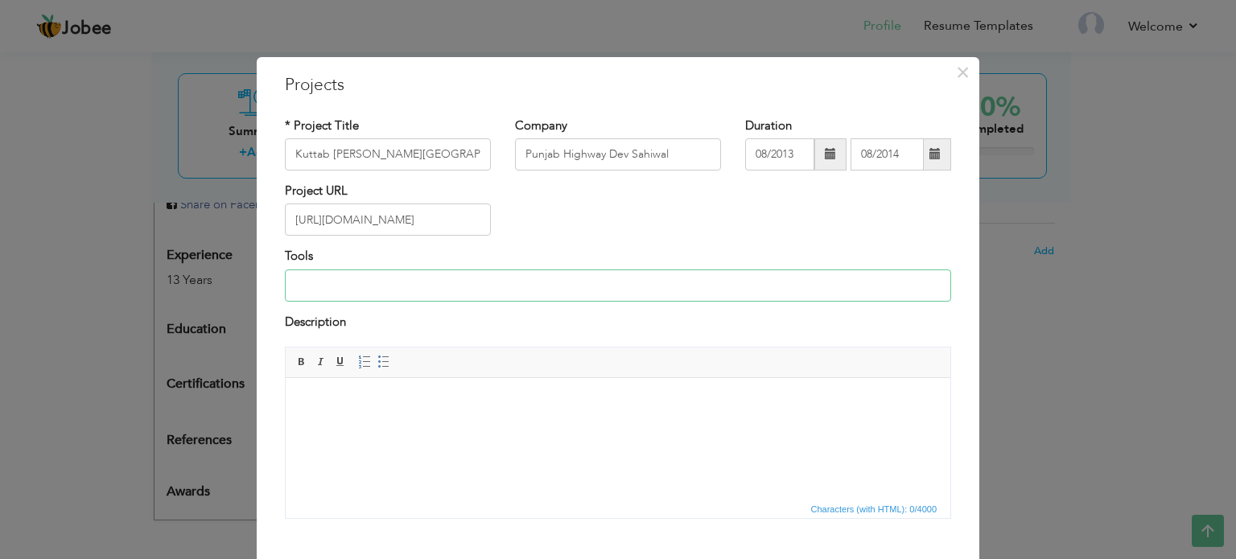
click at [365, 289] on input at bounding box center [618, 286] width 666 height 32
click at [324, 423] on html at bounding box center [618, 402] width 665 height 49
click at [328, 283] on input at bounding box center [618, 286] width 666 height 32
type input "Exc. Dumper. Roller, Grader. TM, Etc"
click at [460, 427] on html at bounding box center [618, 402] width 665 height 49
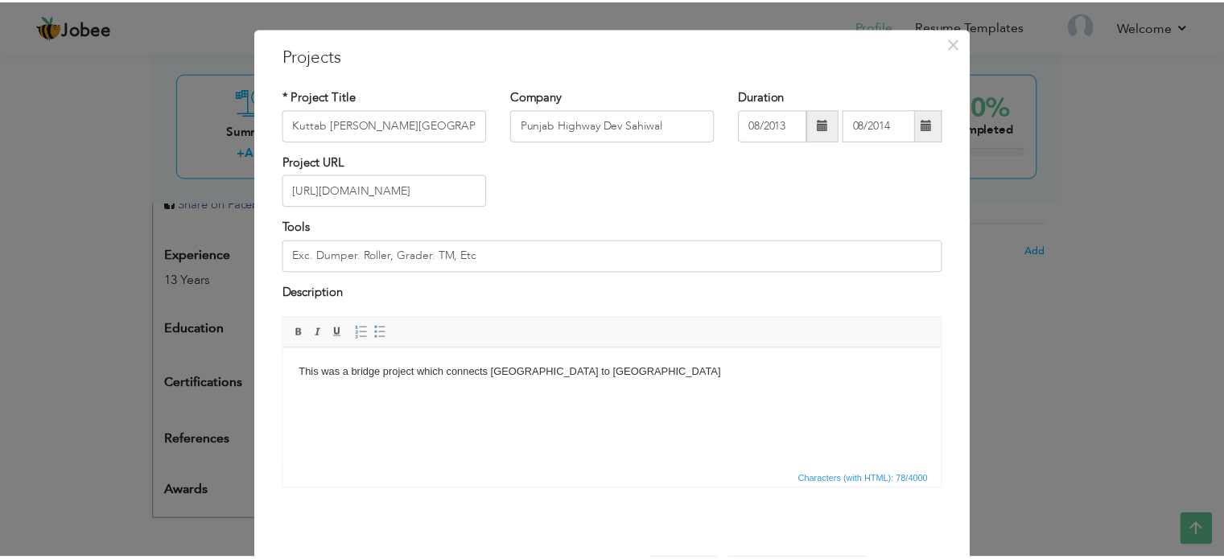
scroll to position [89, 0]
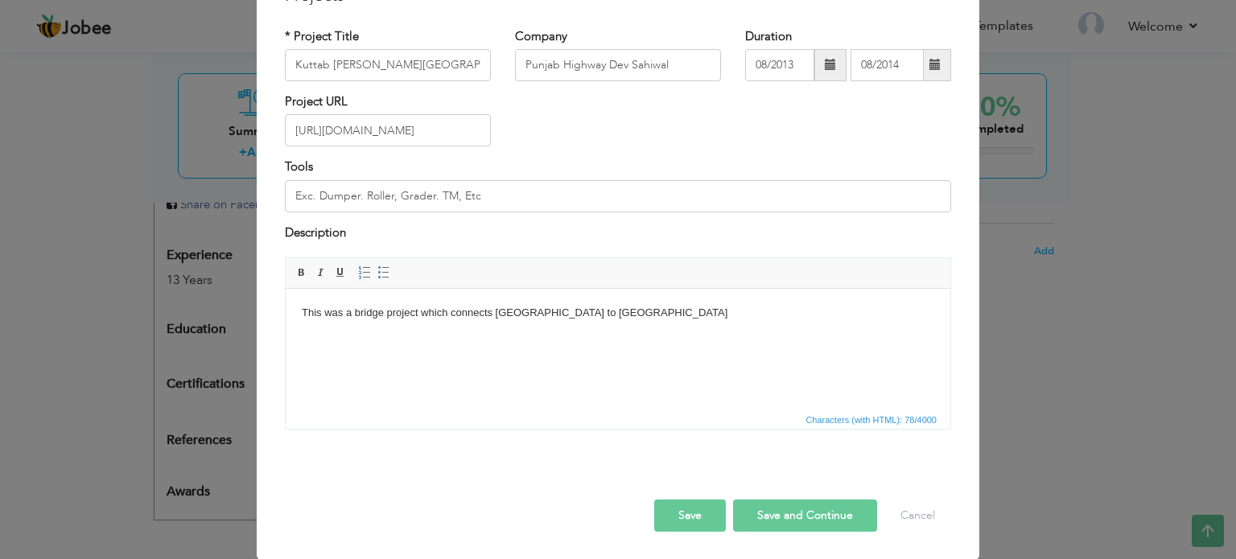
click at [687, 512] on button "Save" at bounding box center [690, 516] width 72 height 32
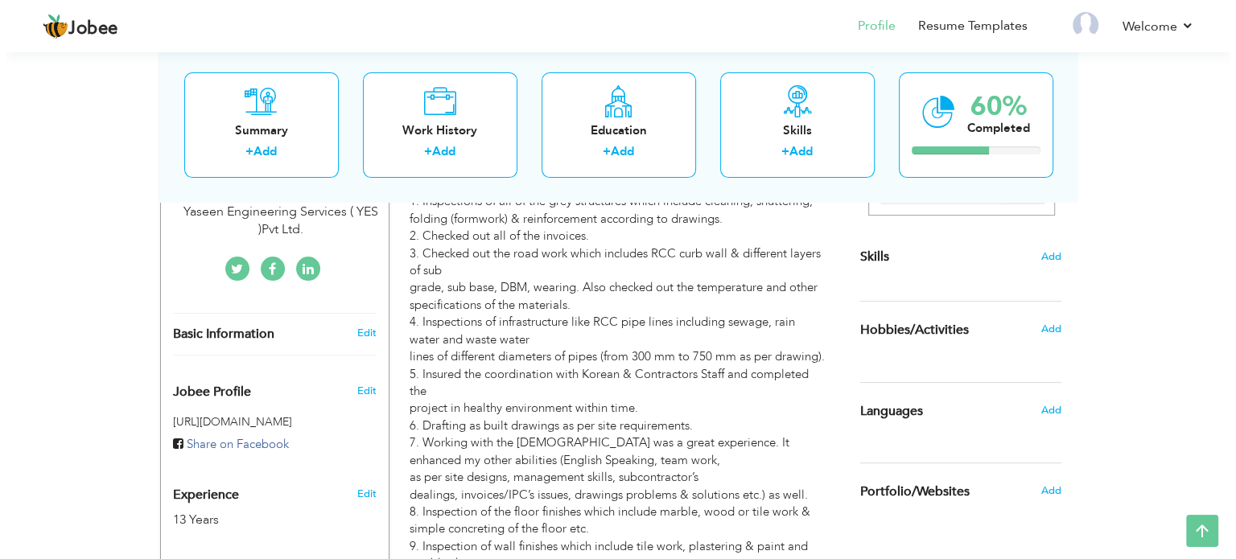
scroll to position [322, 0]
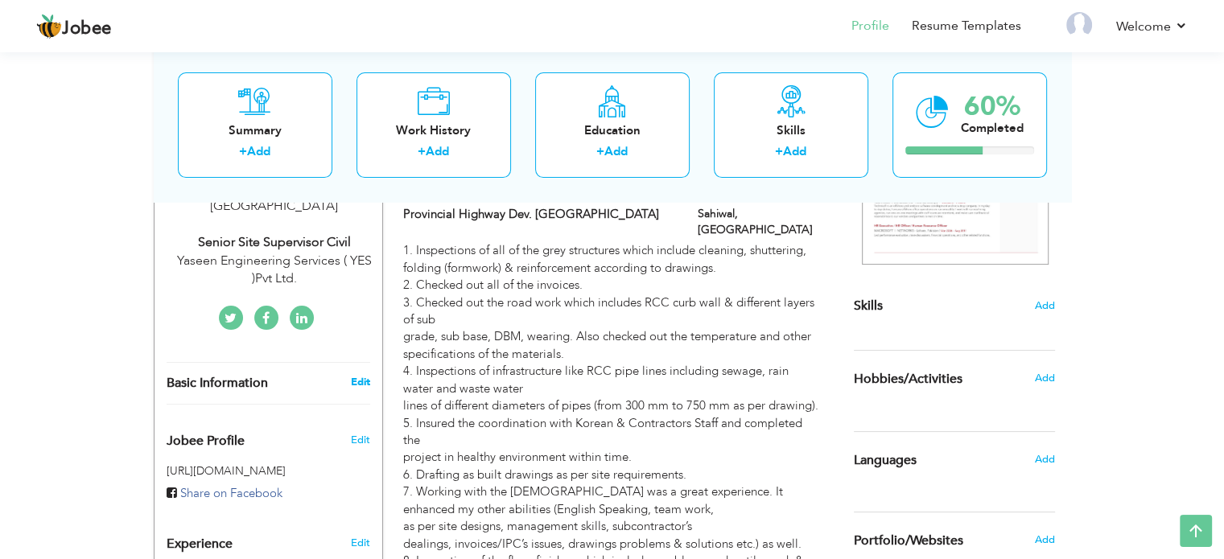
click at [362, 375] on link "Edit" at bounding box center [359, 382] width 19 height 14
type input "Waheed"
type input "[PERSON_NAME]"
type input "030866251947"
select select "number:166"
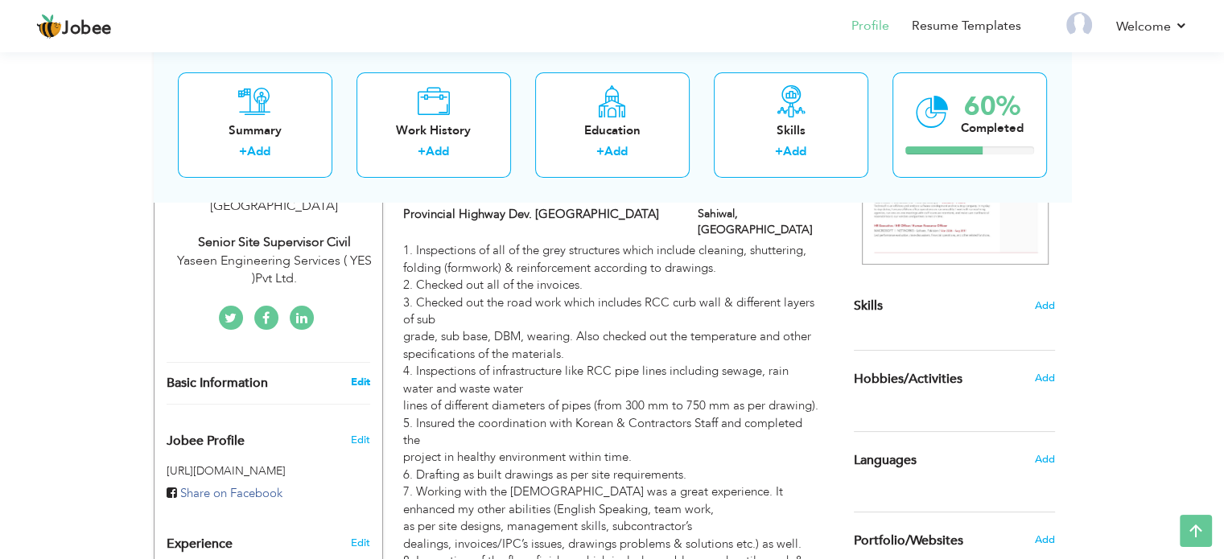
type input "[GEOGRAPHIC_DATA]"
type input "Sahiwal"
select select "number:15"
type input "Yaseen Engineering Services ( YES )Pvt Ltd."
type input "Senior Site Supervisor Civil"
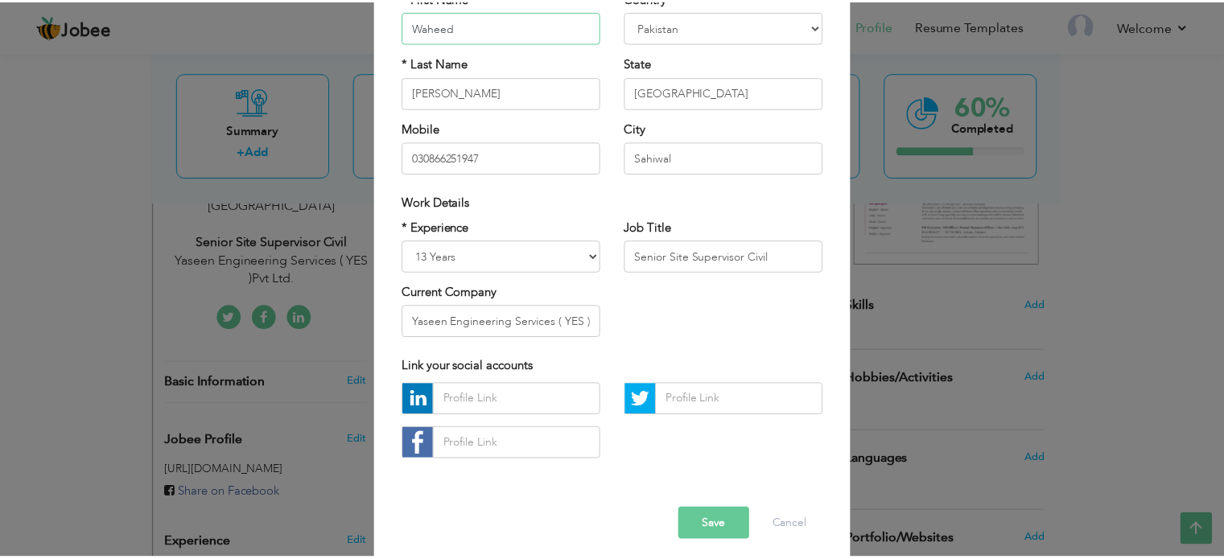
scroll to position [171, 0]
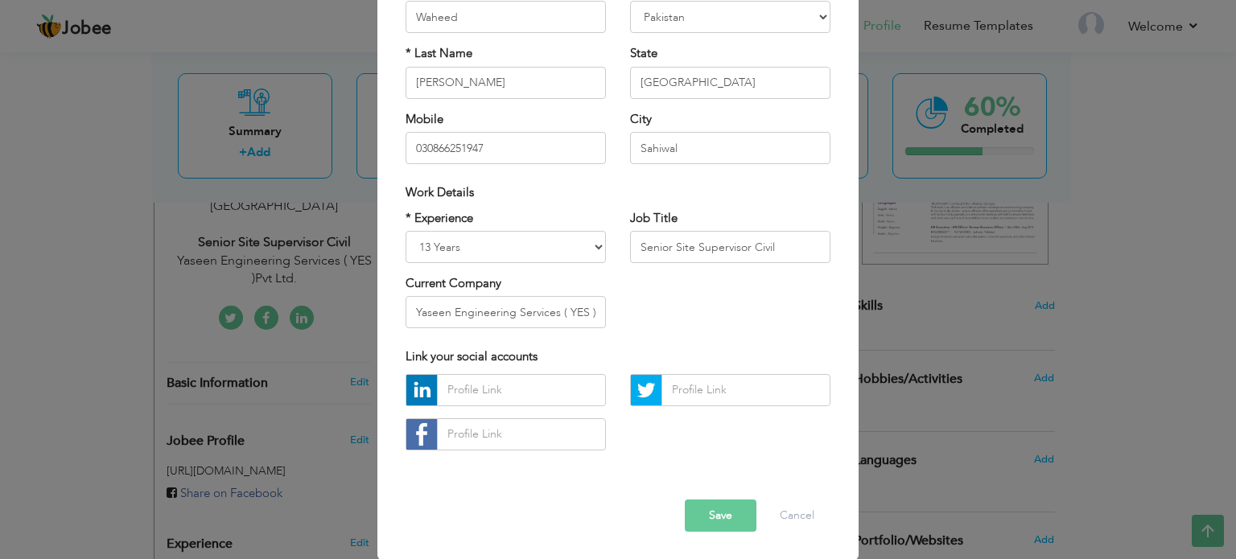
click at [701, 518] on button "Save" at bounding box center [721, 516] width 72 height 32
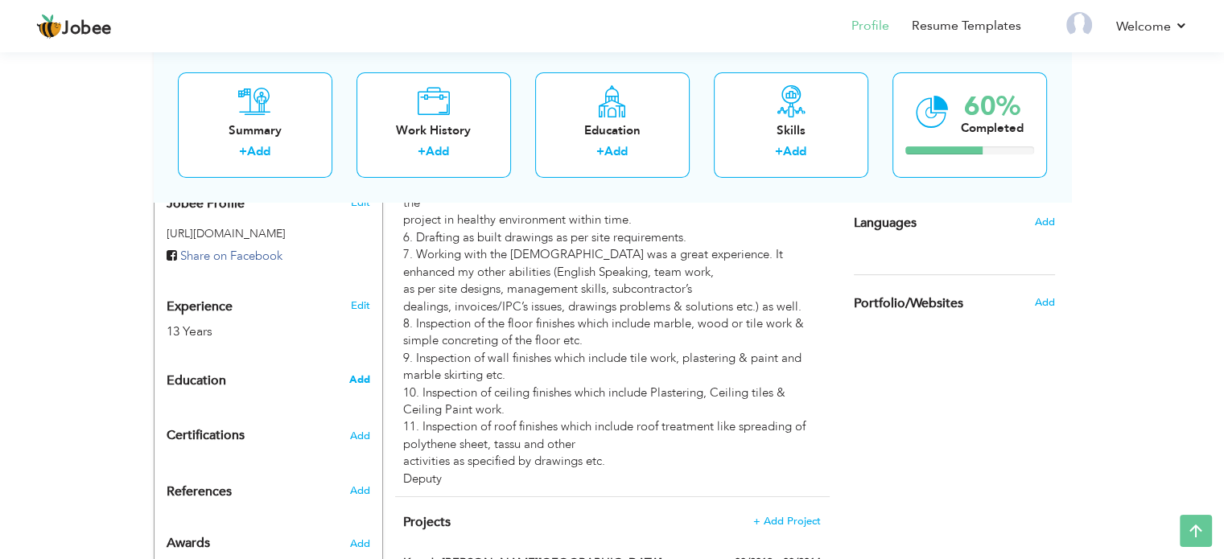
scroll to position [563, 0]
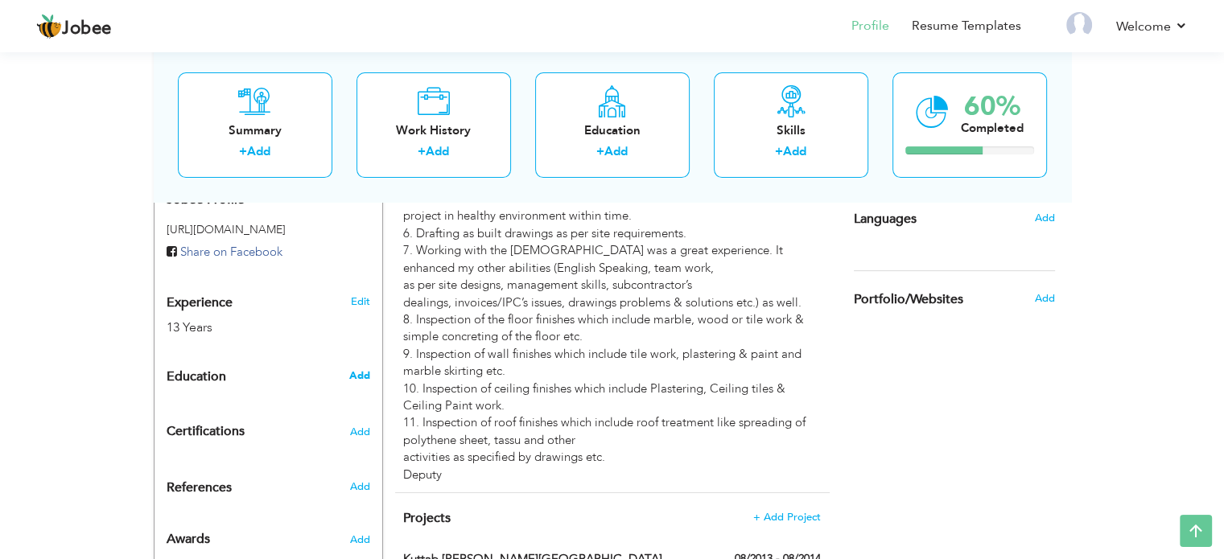
click at [360, 369] on span "Add" at bounding box center [359, 376] width 21 height 14
radio input "true"
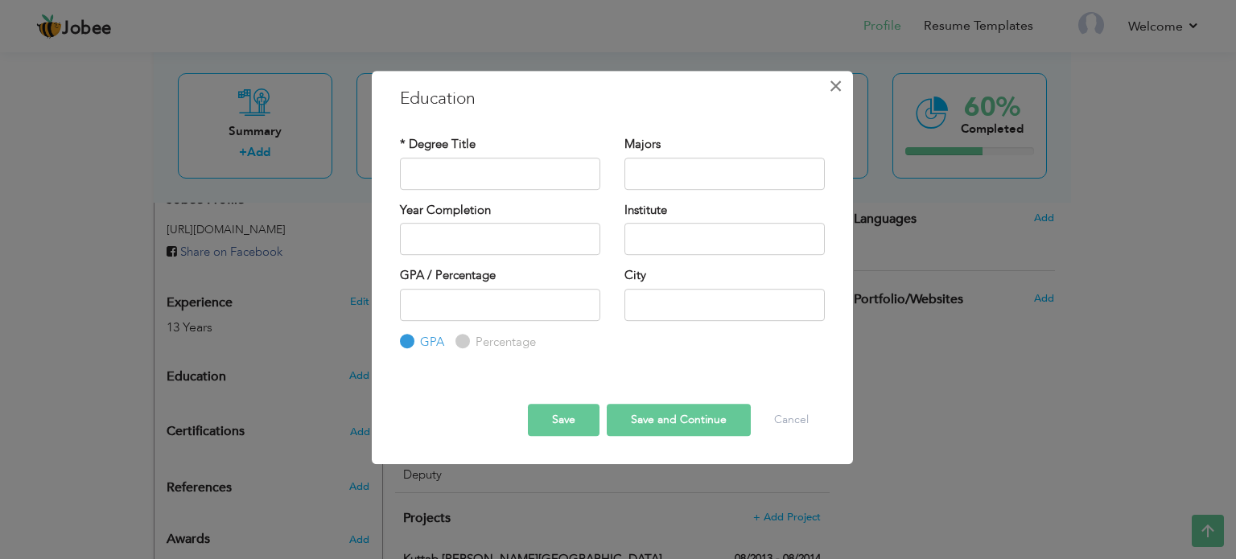
click at [838, 80] on span "×" at bounding box center [836, 86] width 14 height 29
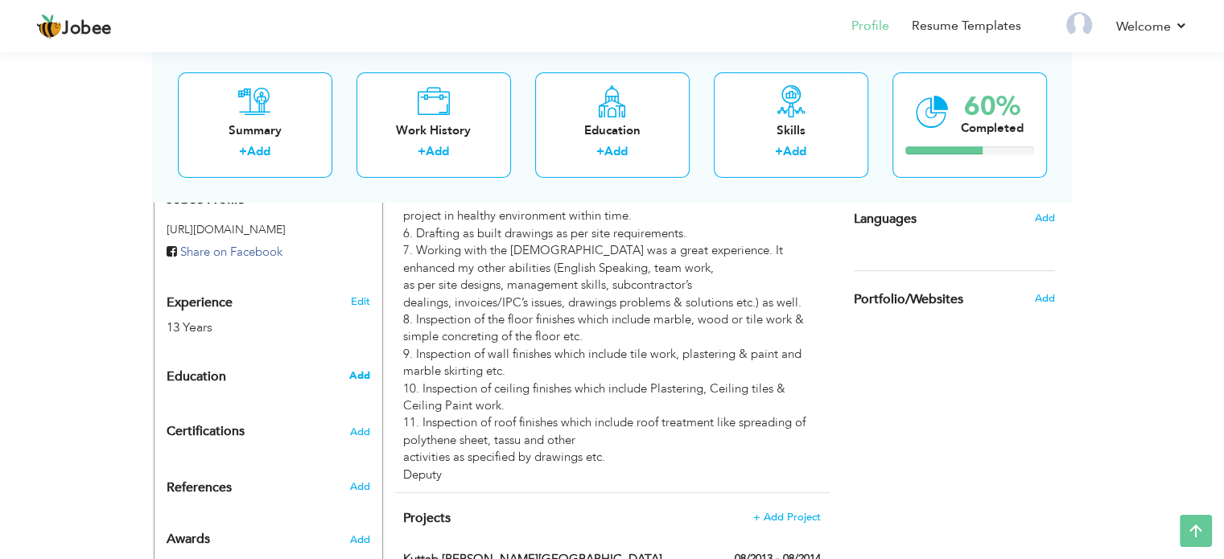
click at [359, 369] on span "Add" at bounding box center [359, 376] width 21 height 14
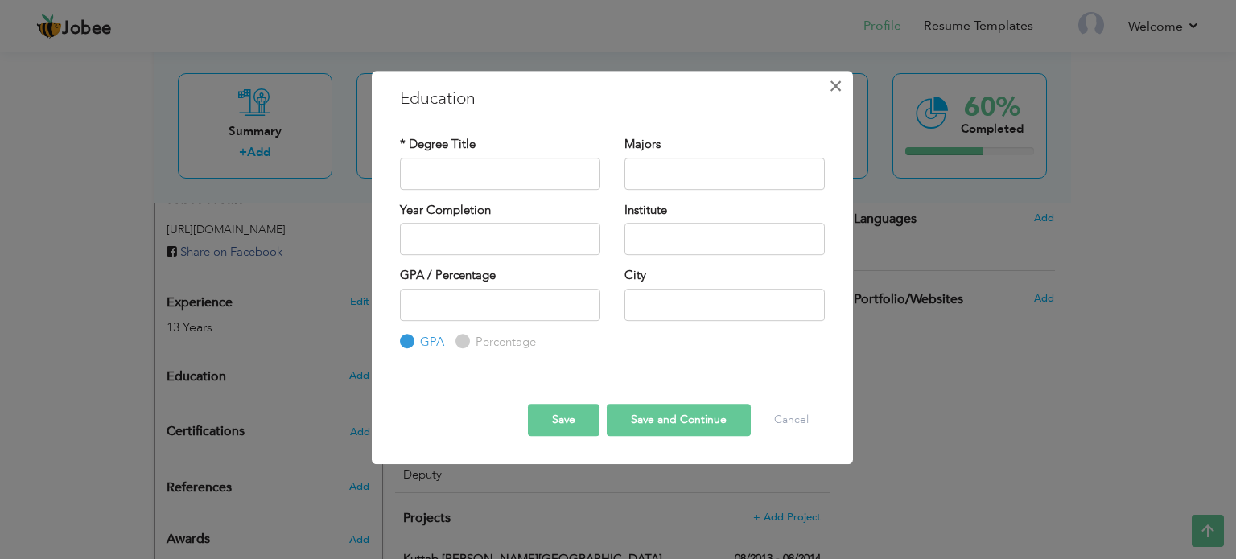
click at [839, 86] on span "×" at bounding box center [836, 86] width 14 height 29
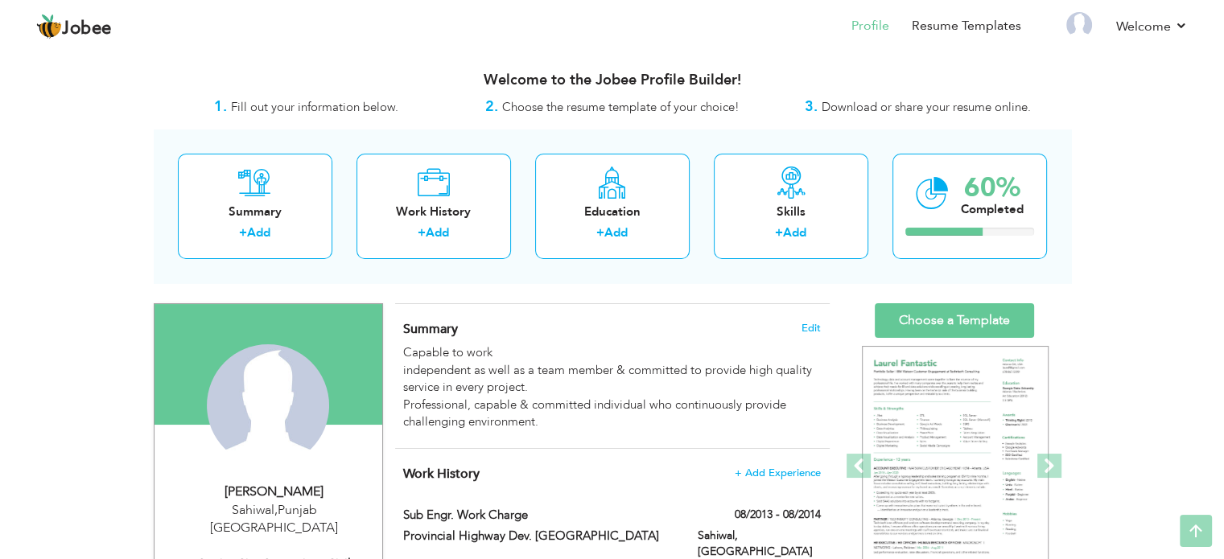
scroll to position [0, 0]
click at [947, 321] on link "Choose a Template" at bounding box center [954, 320] width 159 height 35
click at [963, 318] on link "Choose a Template" at bounding box center [954, 320] width 159 height 35
